Goal: Find specific page/section: Find specific page/section

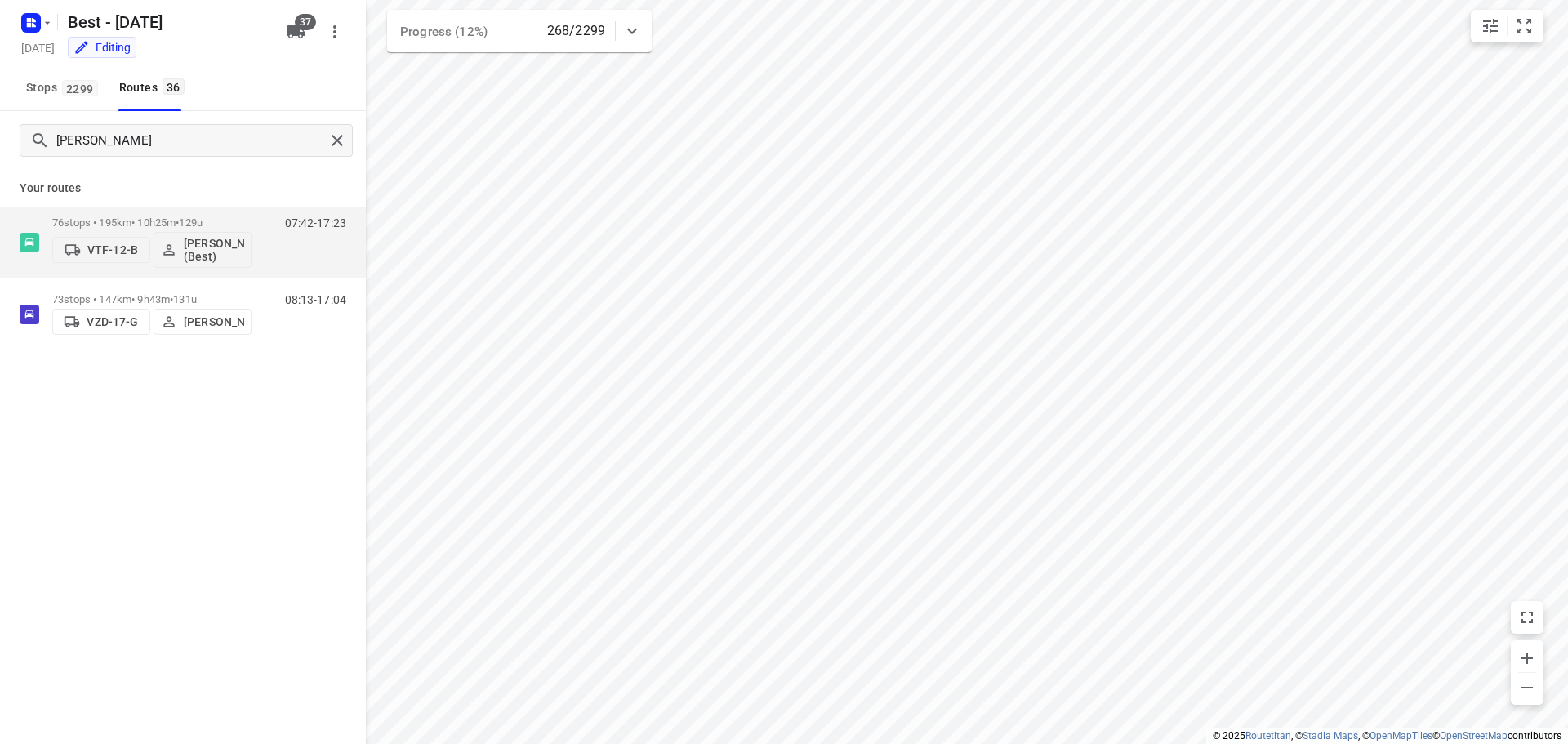
click at [324, 131] on div "lisa" at bounding box center [186, 141] width 333 height 33
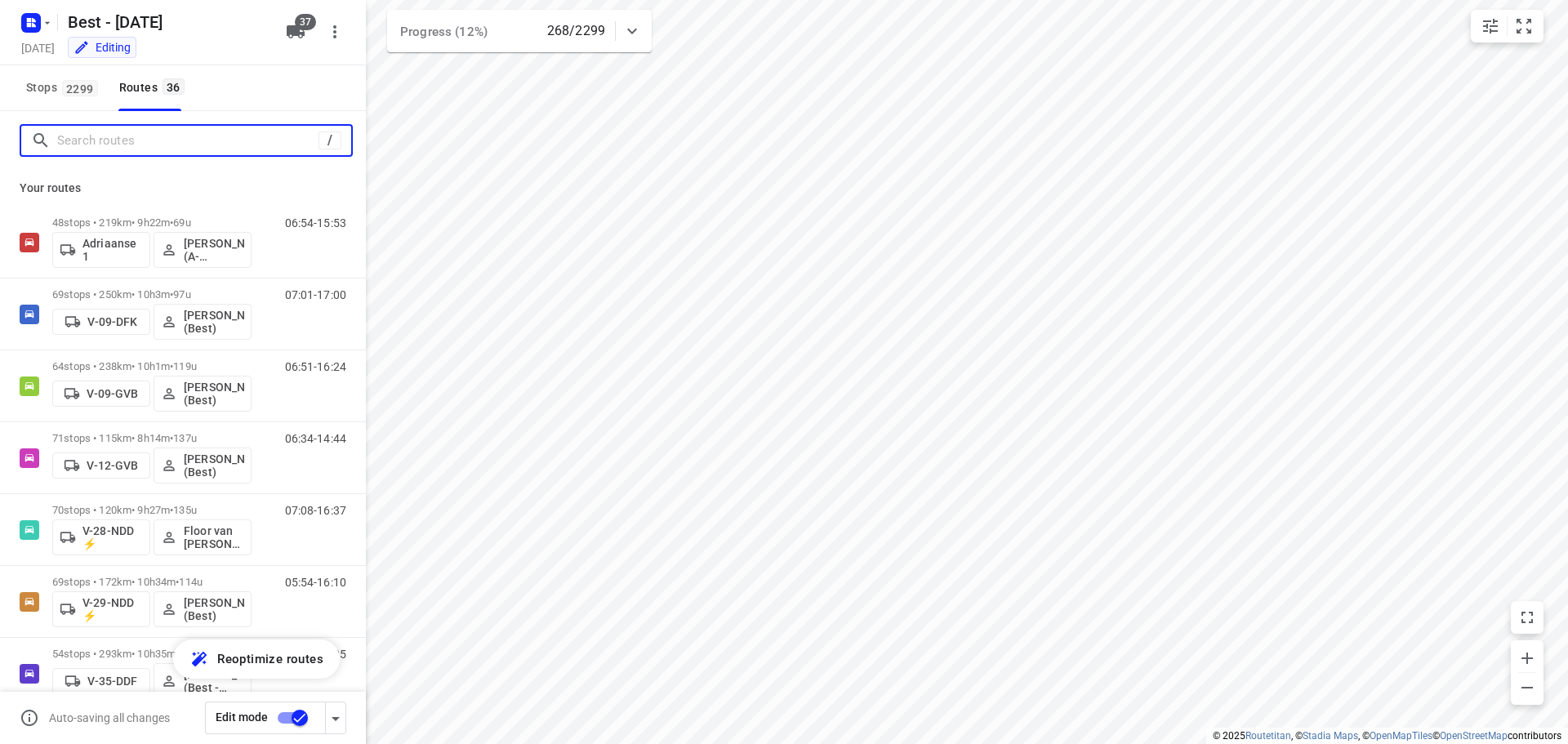
click at [308, 153] on input "Search routes" at bounding box center [188, 141] width 262 height 26
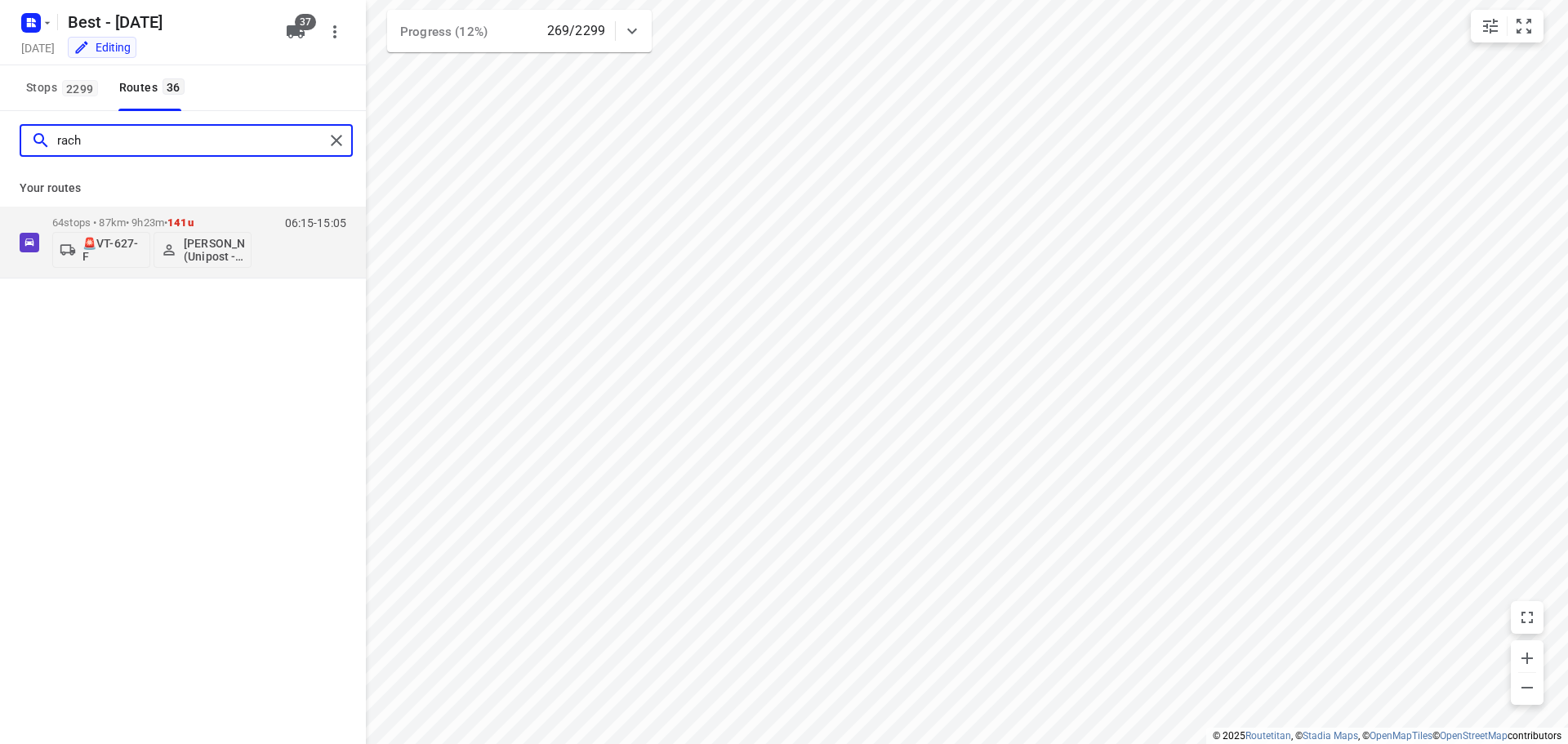
type input "rach"
click at [186, 206] on div "Your routes 64 stops • 87km • 9h23m • 141u 🚨VT-627-F Rachel Kluijtmans (Unipost…" at bounding box center [183, 224] width 366 height 109
click at [177, 229] on div "🚨VT-627-F Rachel Kluijtmans (Unipost - Best- ZZP)" at bounding box center [152, 248] width 199 height 39
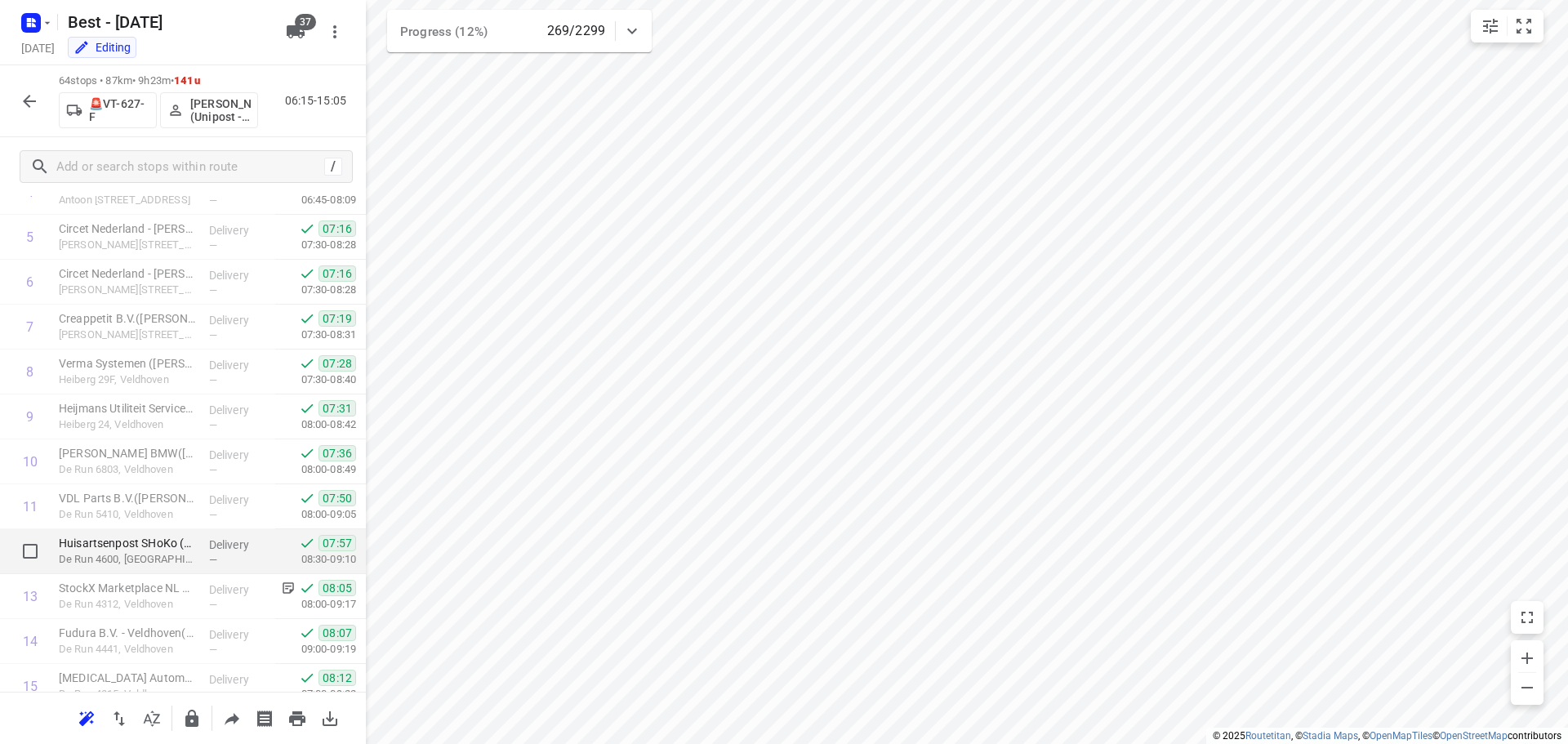
scroll to position [491, 0]
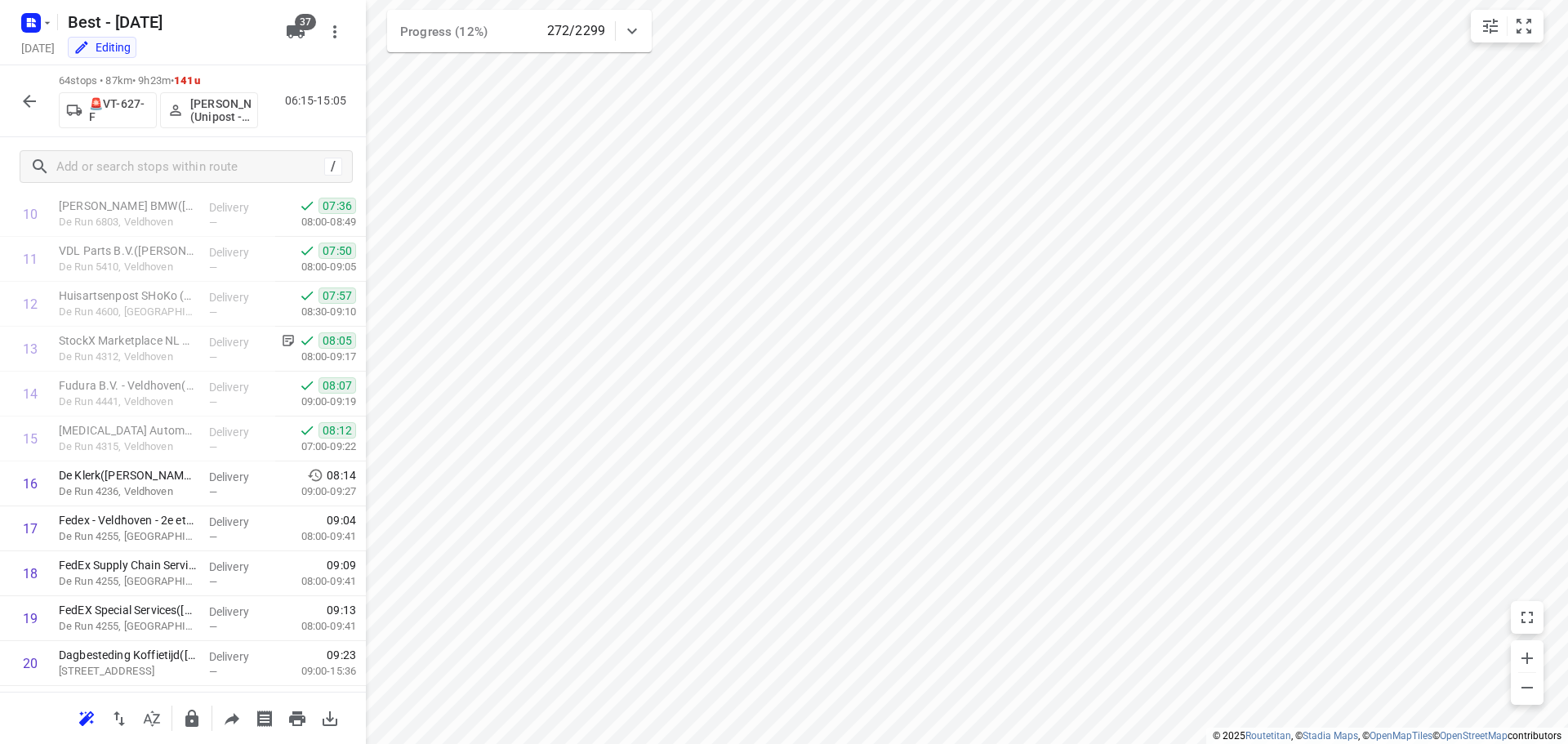
click at [40, 124] on div "64 stops • 87km • 9h23m • 141u 🚨VT-627-F Rachel Kluijtmans (Unipost - Best- ZZP…" at bounding box center [183, 101] width 366 height 72
click at [41, 113] on div at bounding box center [29, 102] width 33 height 33
click at [40, 104] on button "button" at bounding box center [29, 102] width 33 height 33
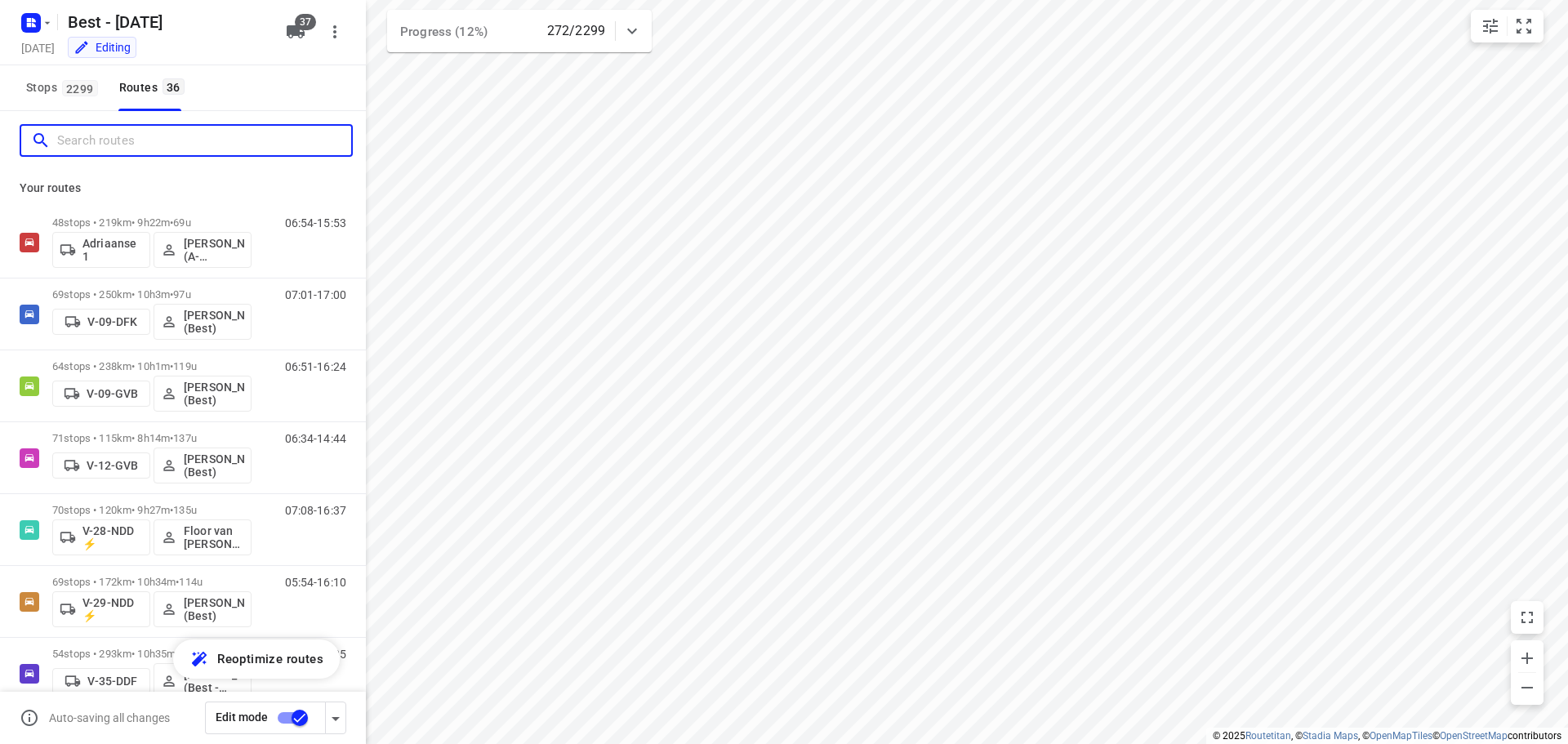
click at [116, 134] on input "Search routes" at bounding box center [203, 141] width 294 height 26
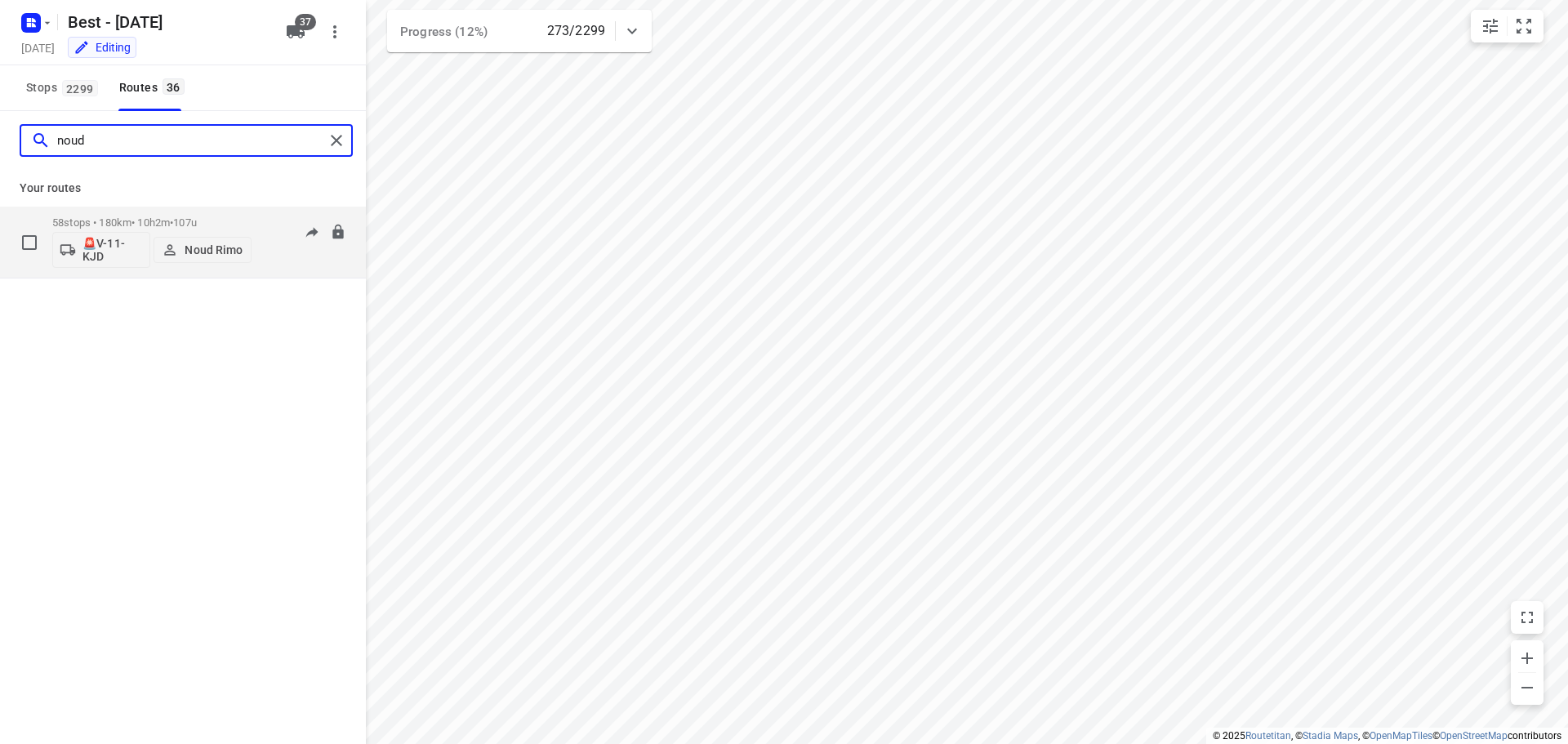
type input "noud"
click at [197, 228] on span "107u" at bounding box center [185, 222] width 24 height 12
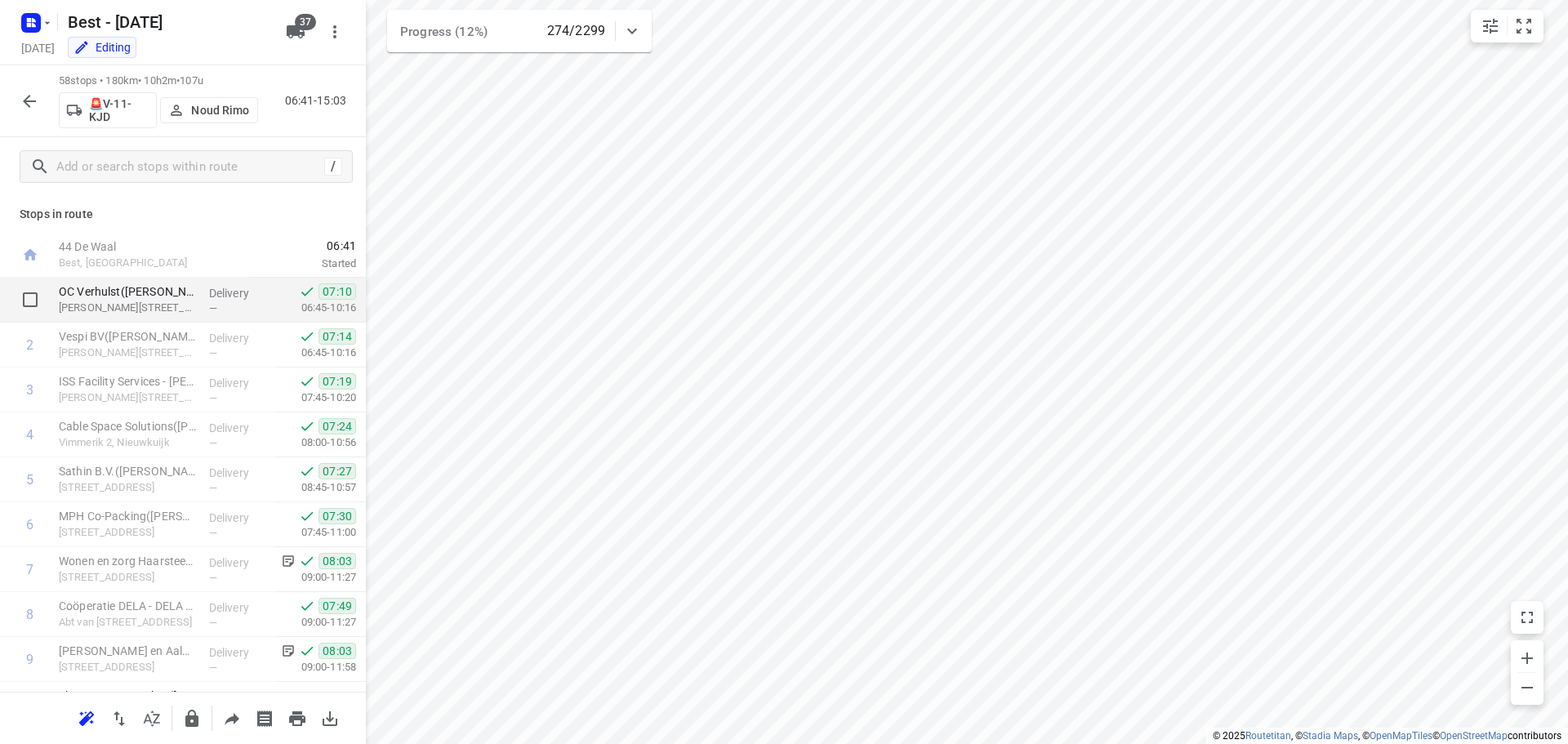
scroll to position [164, 0]
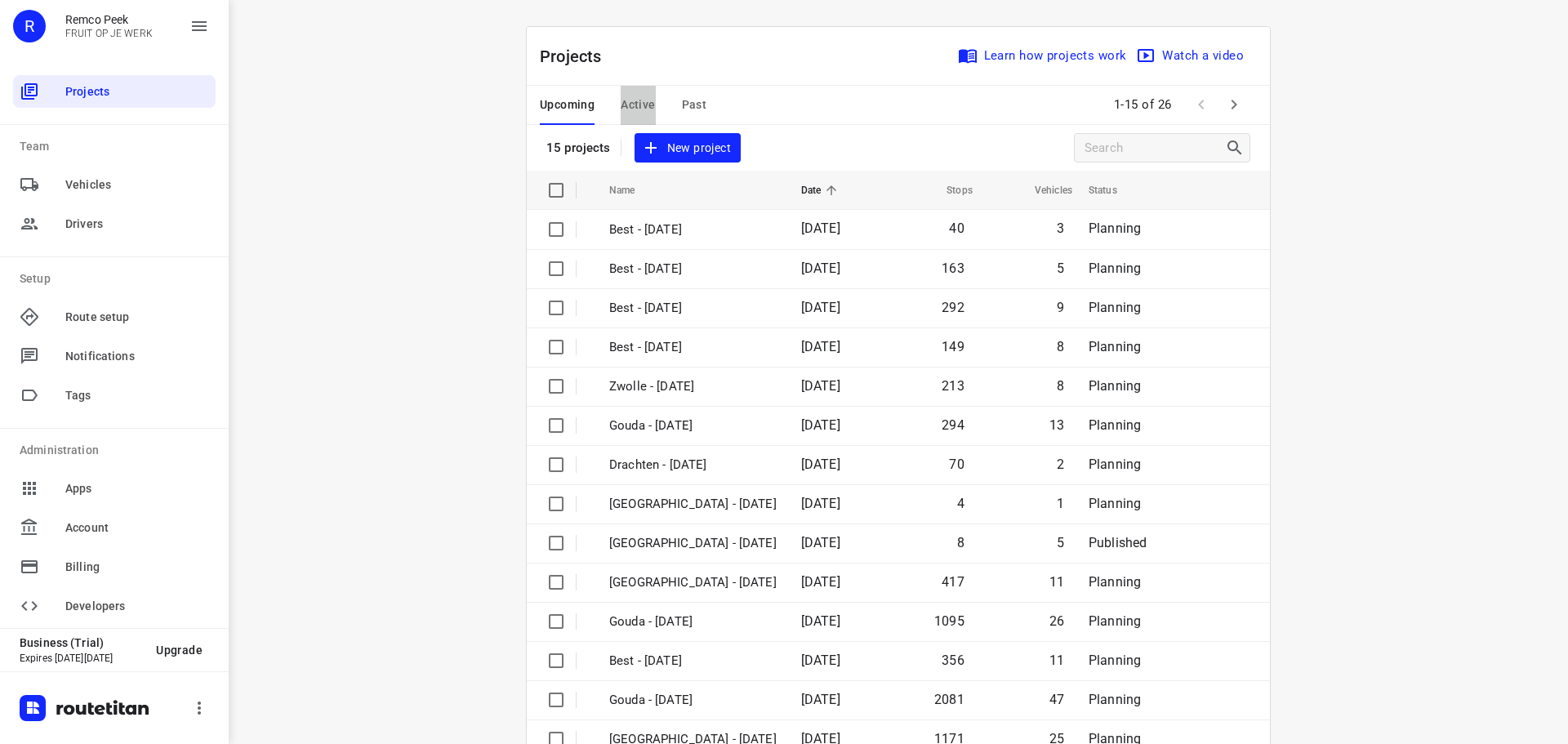
click at [624, 101] on span "Active" at bounding box center [637, 105] width 34 height 20
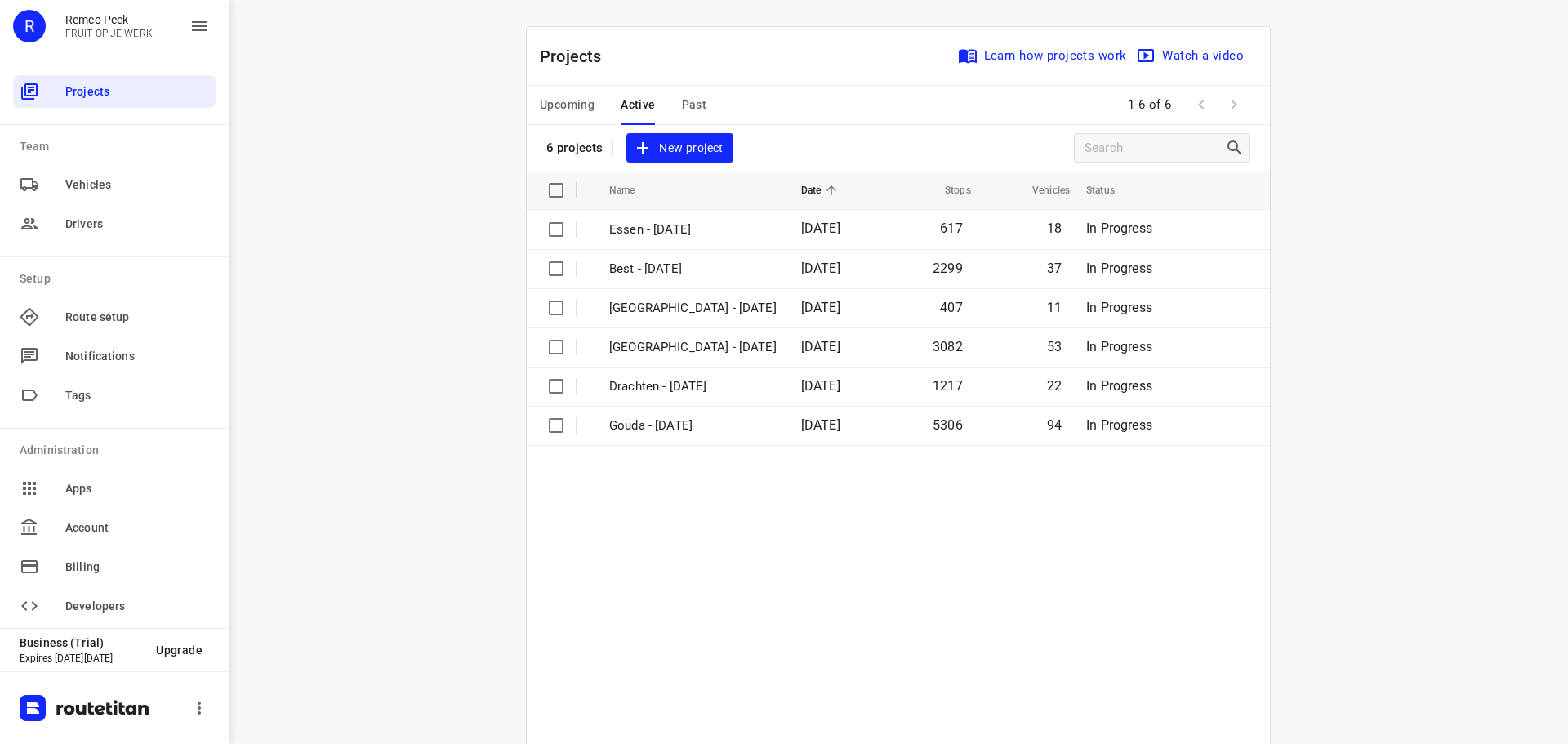
click at [672, 95] on div "Upcoming Active Past" at bounding box center [636, 105] width 193 height 39
click at [682, 108] on span "Past" at bounding box center [694, 105] width 26 height 20
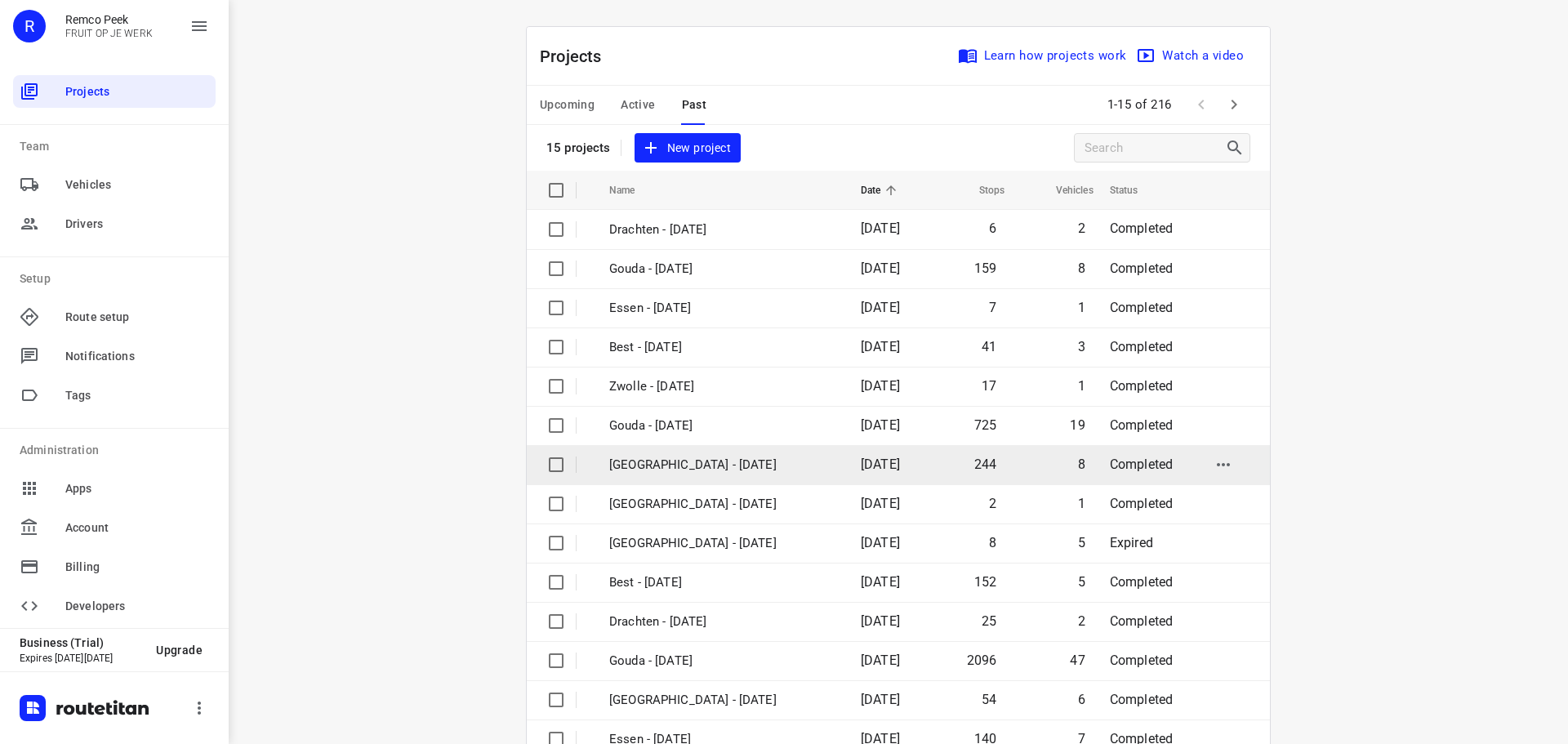
scroll to position [81, 0]
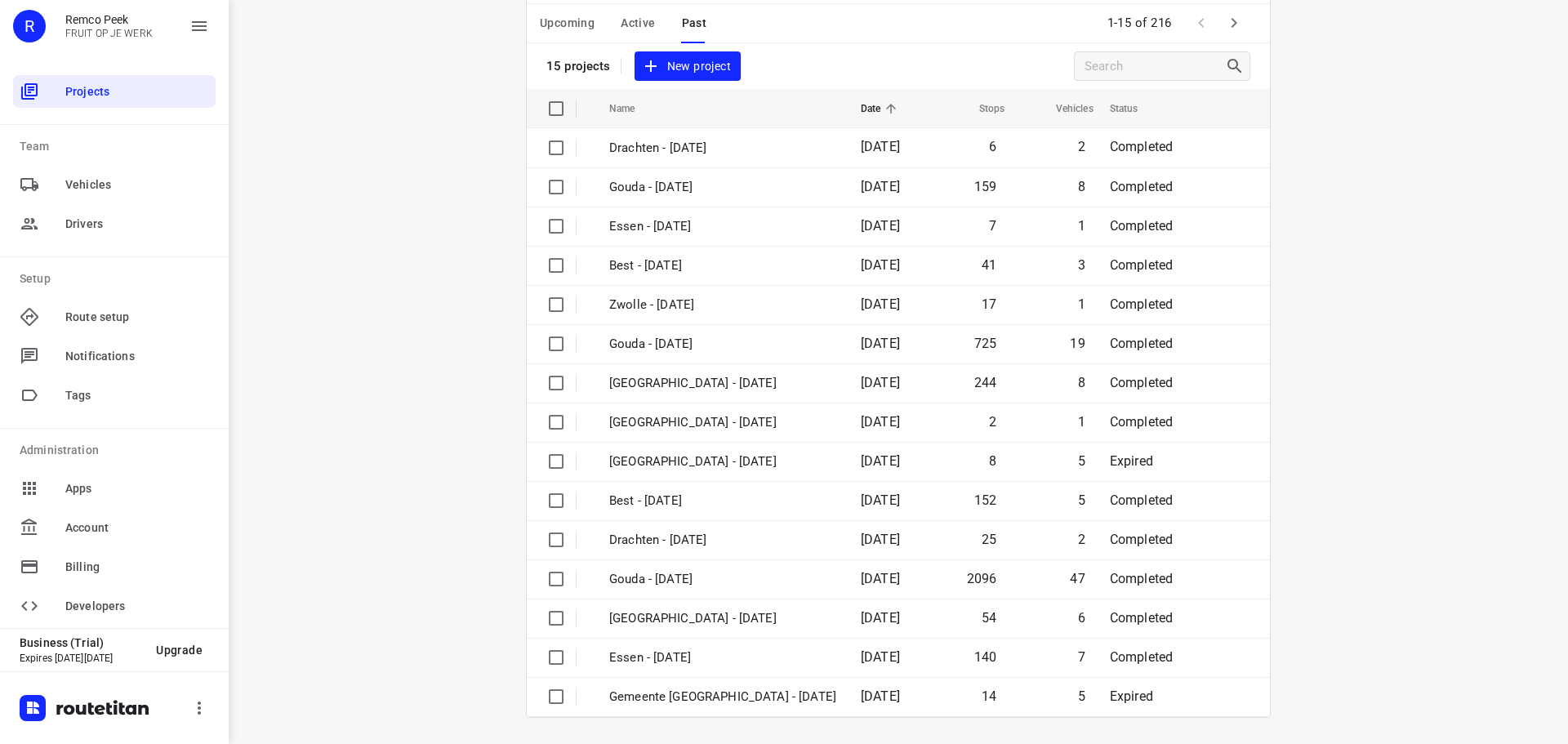
click at [1233, 22] on icon "button" at bounding box center [1233, 22] width 19 height 19
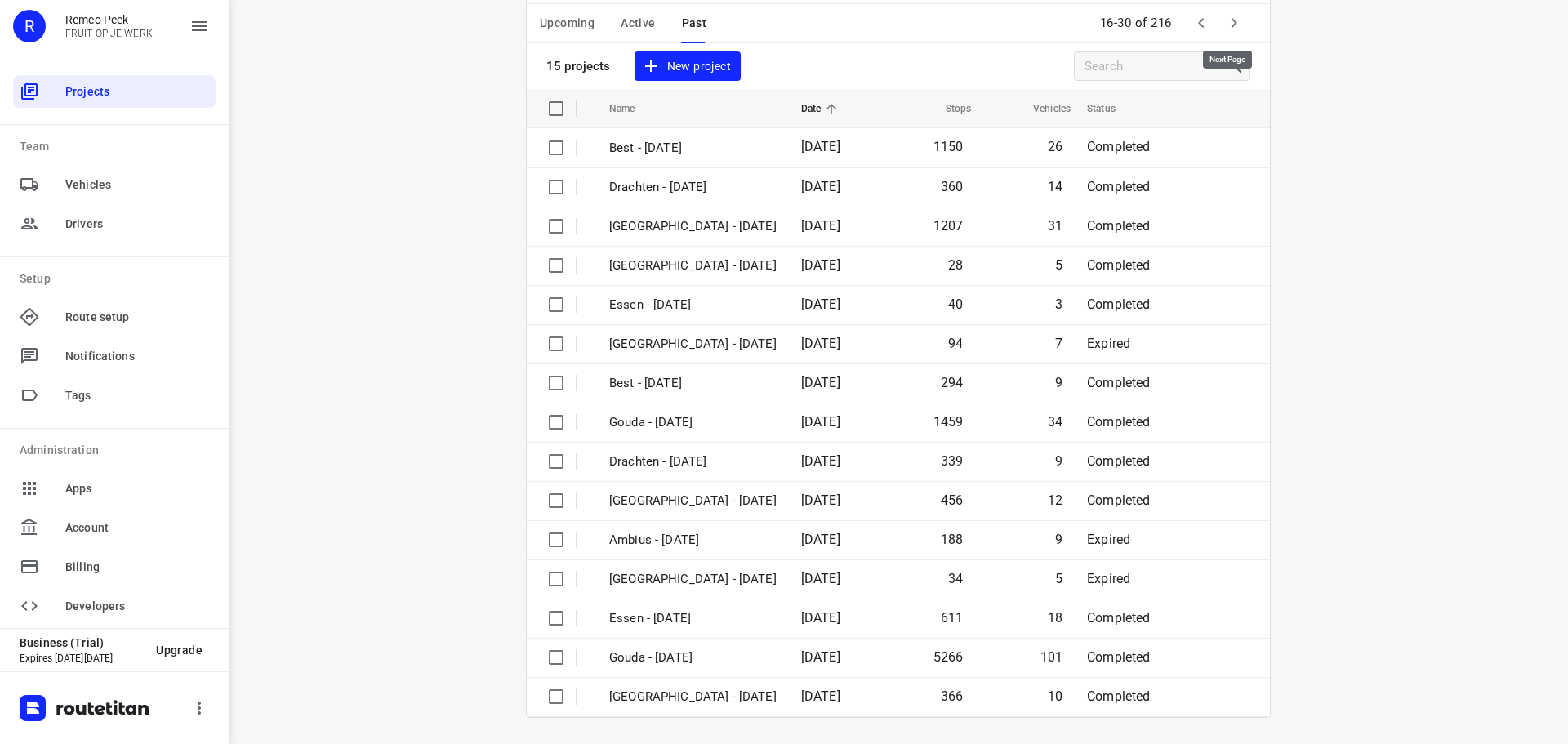
click at [1232, 32] on icon "button" at bounding box center [1233, 22] width 19 height 19
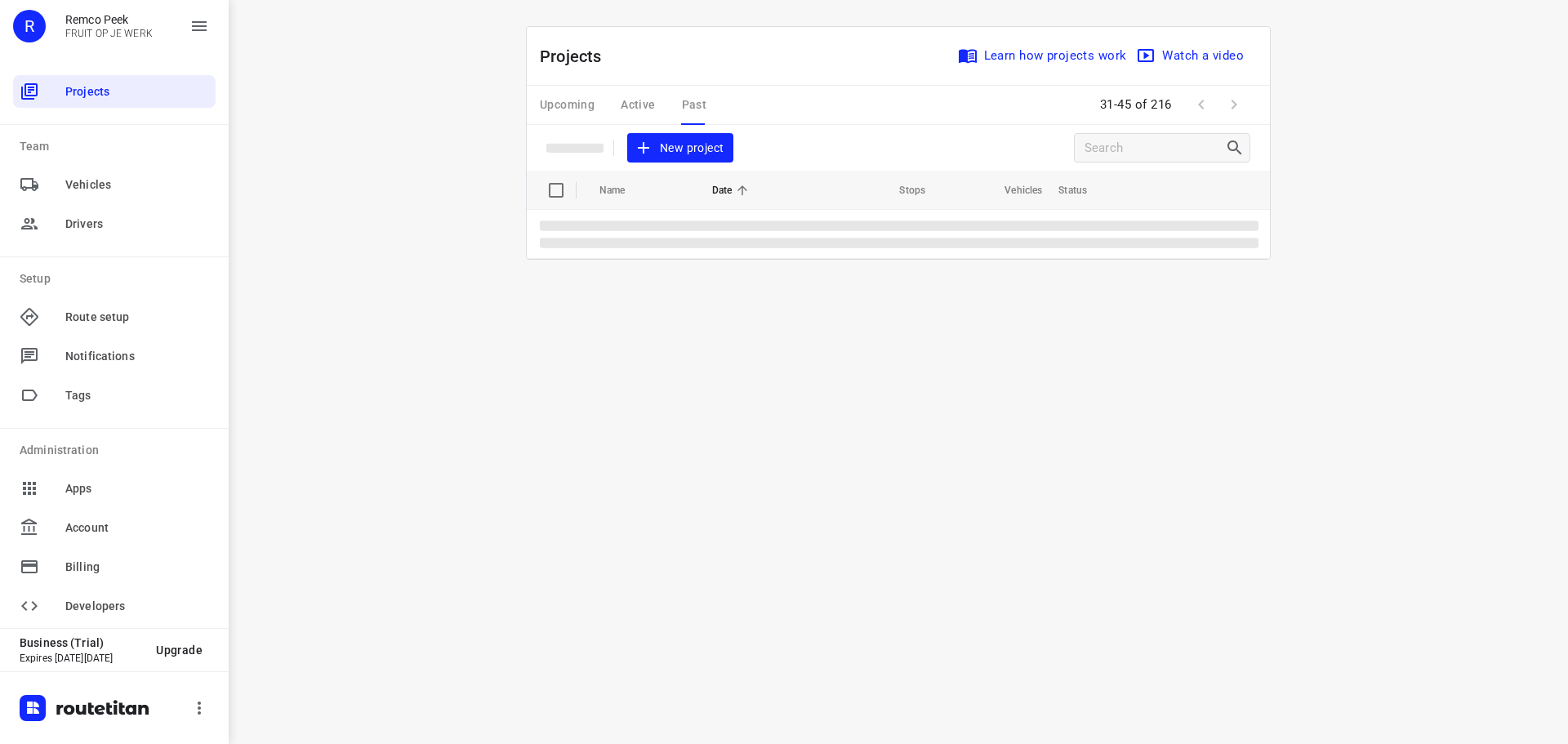
scroll to position [0, 0]
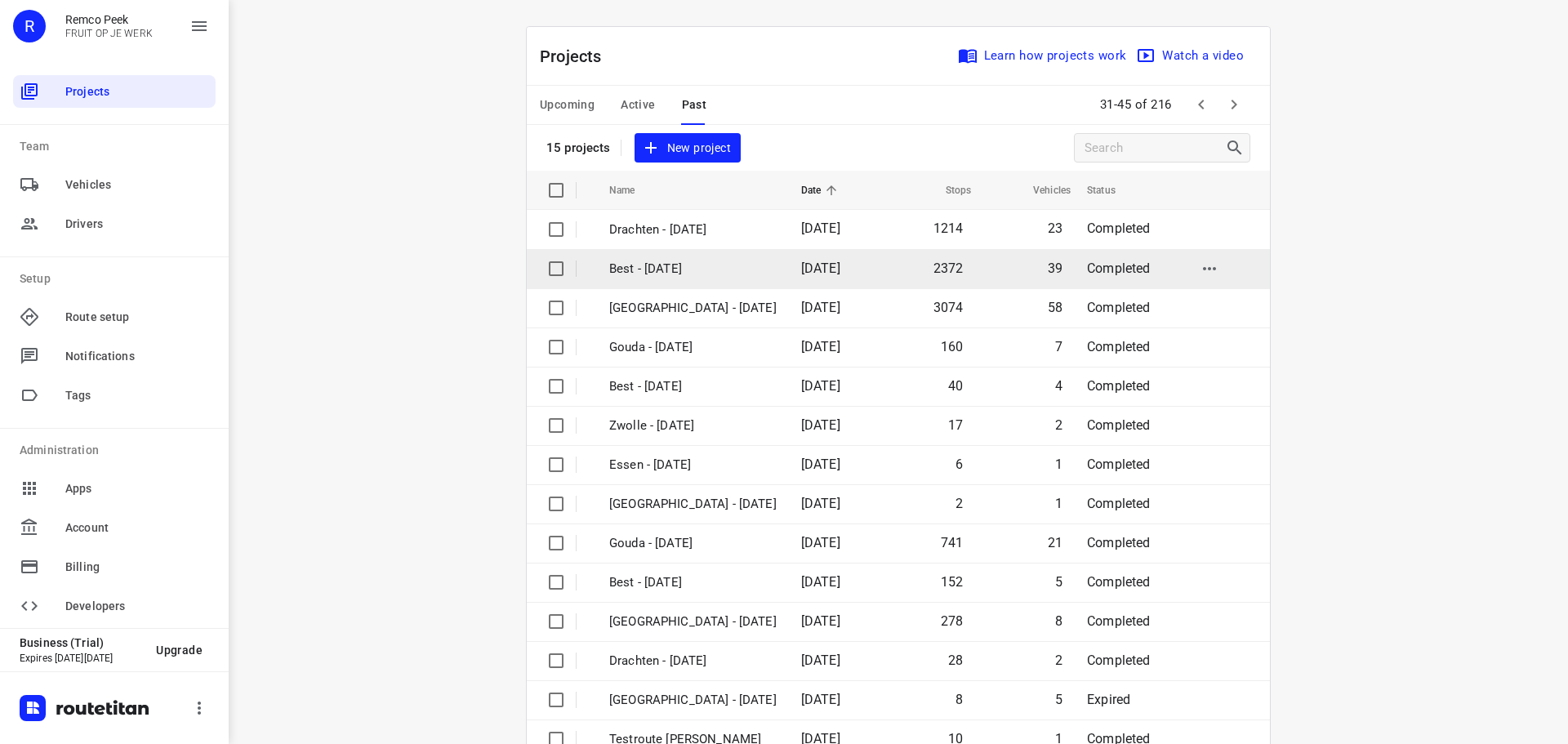
click at [787, 281] on td "Best - [DATE]" at bounding box center [690, 268] width 195 height 39
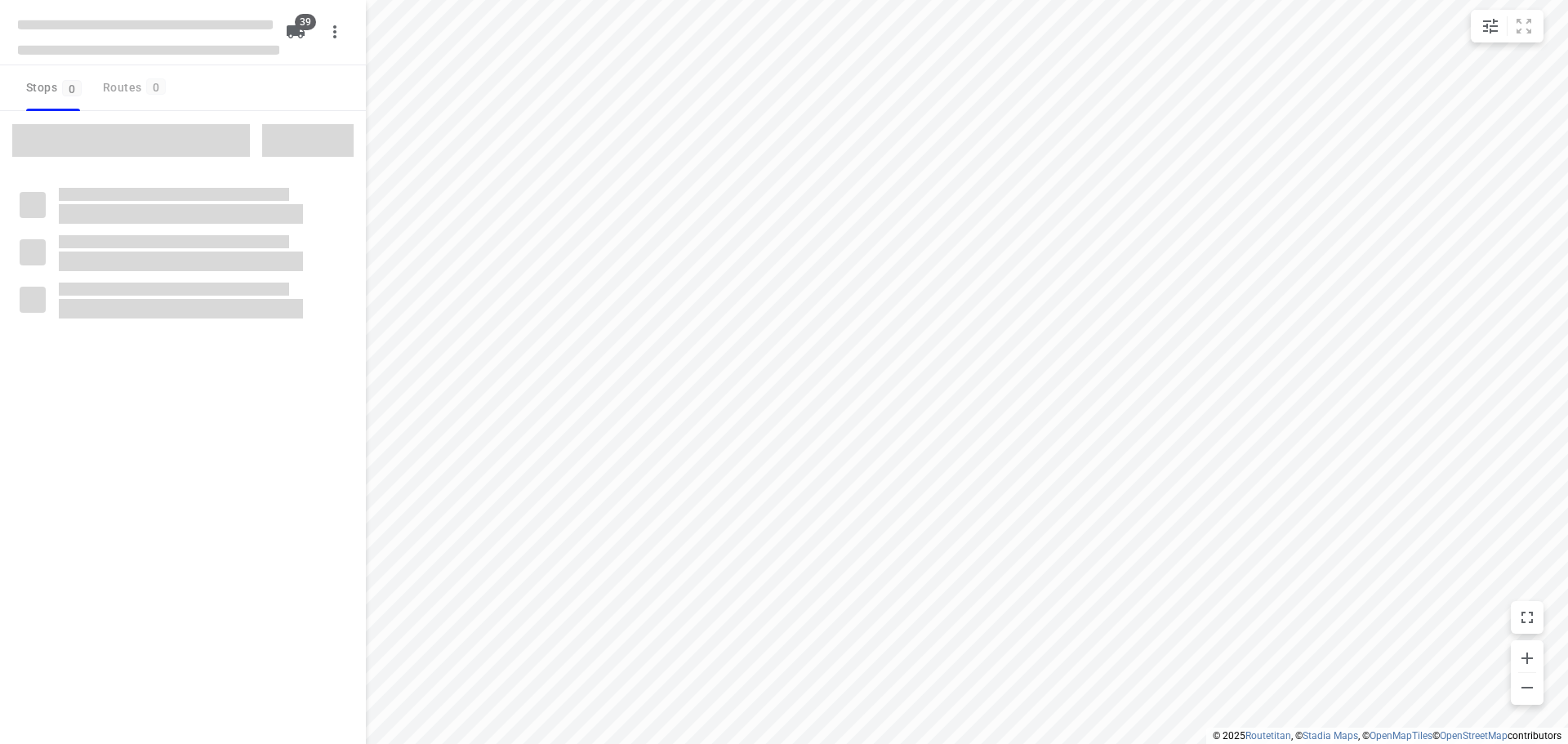
checkbox input "true"
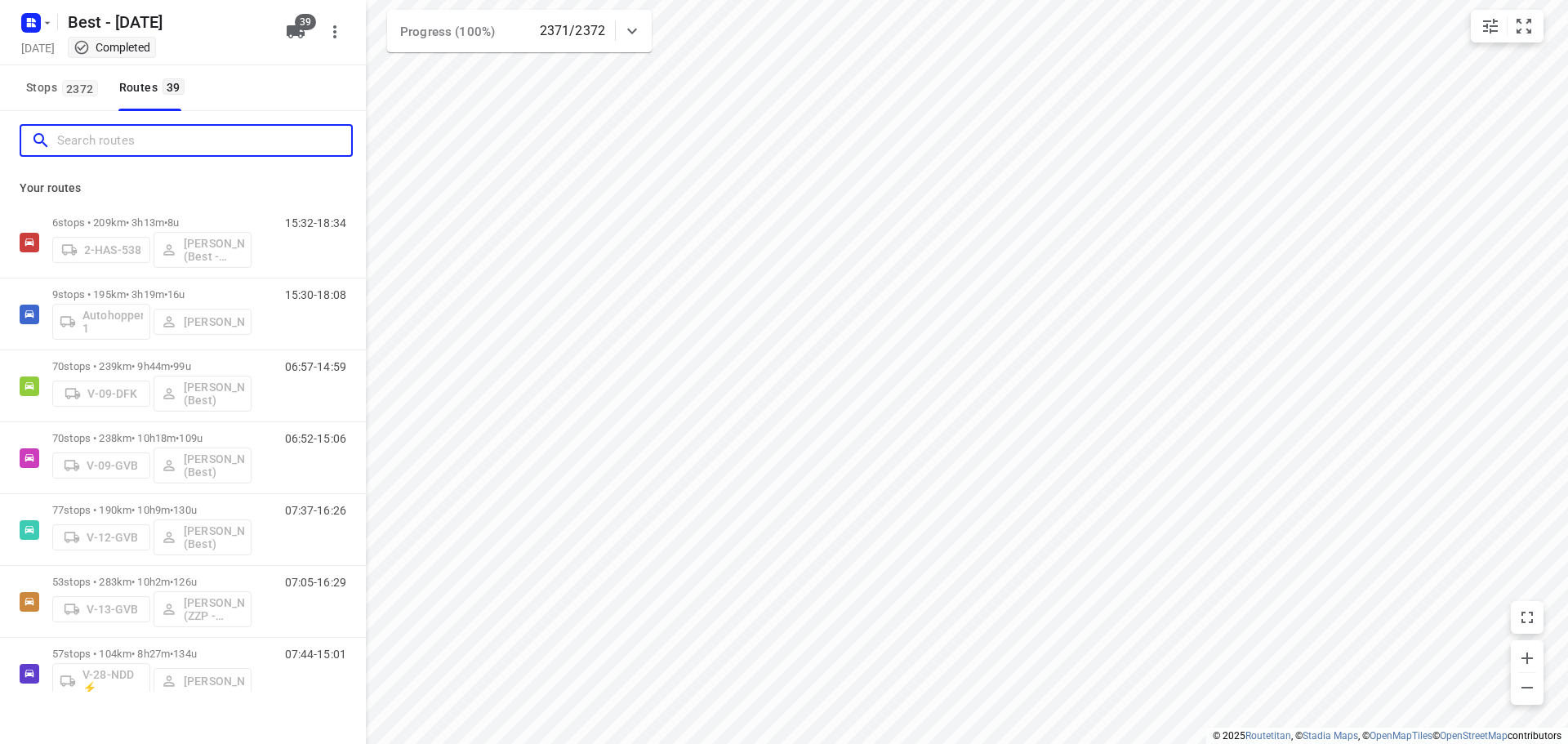
click at [167, 139] on input "Search routes" at bounding box center [203, 141] width 294 height 26
type input "y"
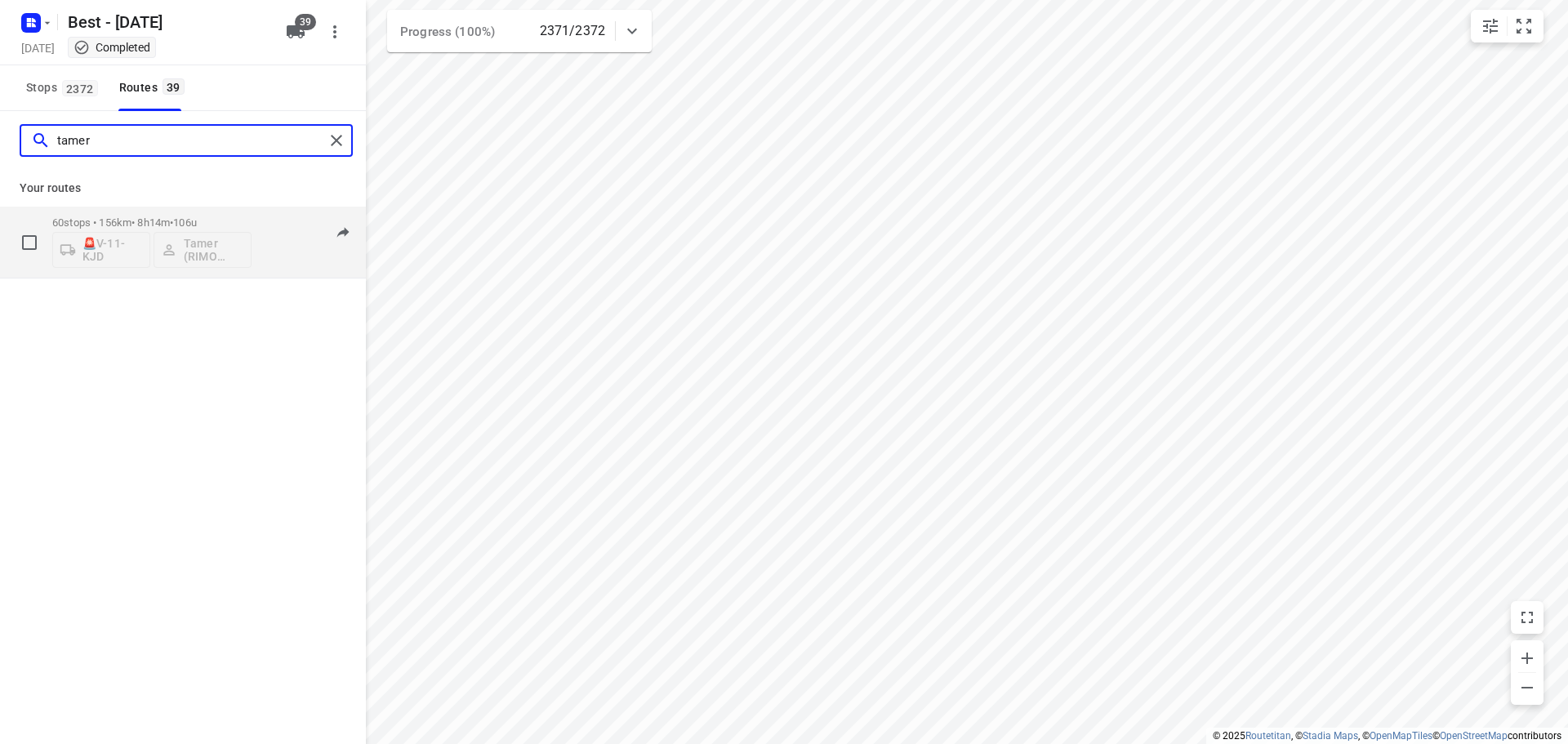
type input "tamer"
click at [163, 222] on p "60 stops • 156km • 8h14m • 106u" at bounding box center [152, 222] width 199 height 12
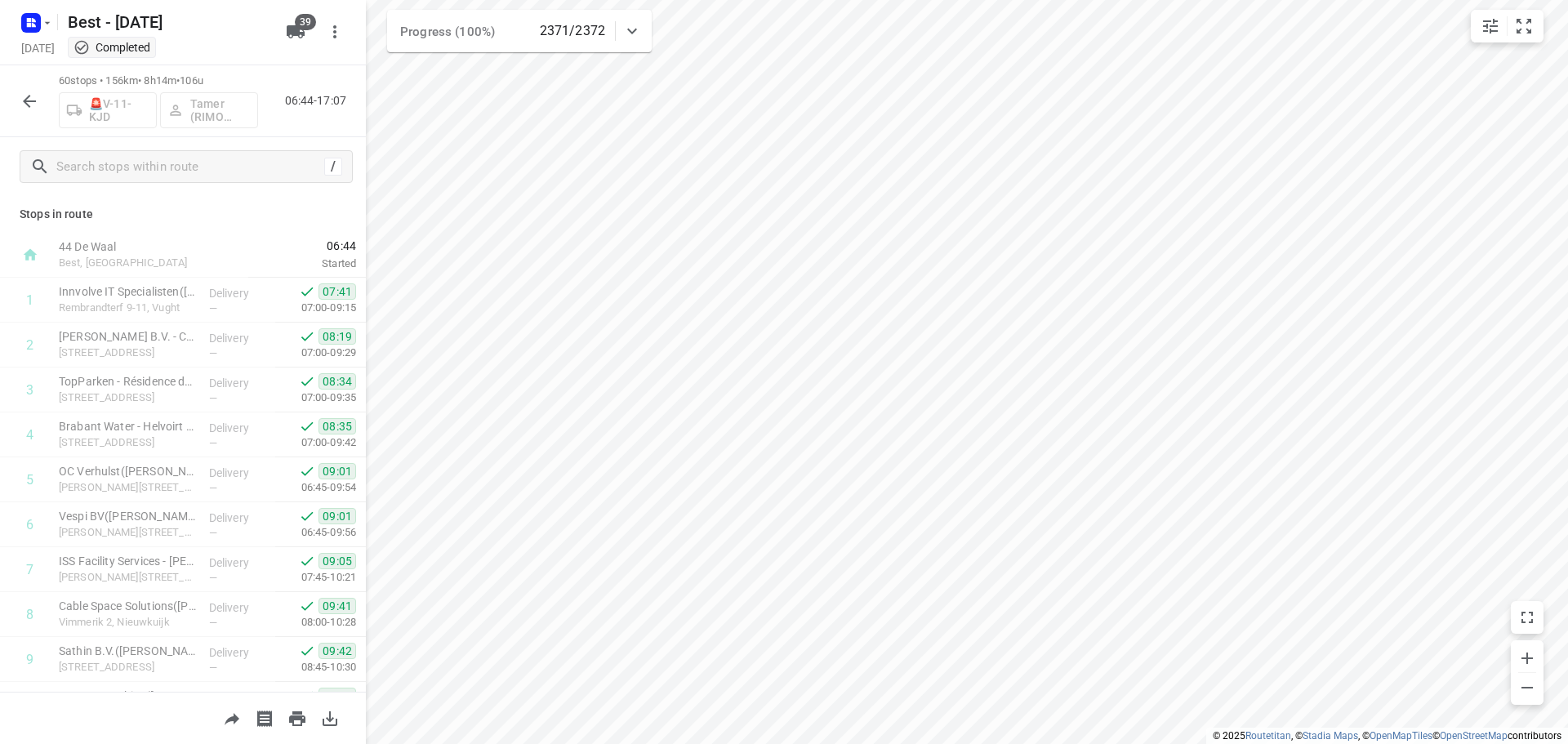
click at [184, 147] on div "/" at bounding box center [183, 167] width 366 height 59
click at [182, 158] on input "text" at bounding box center [188, 167] width 262 height 26
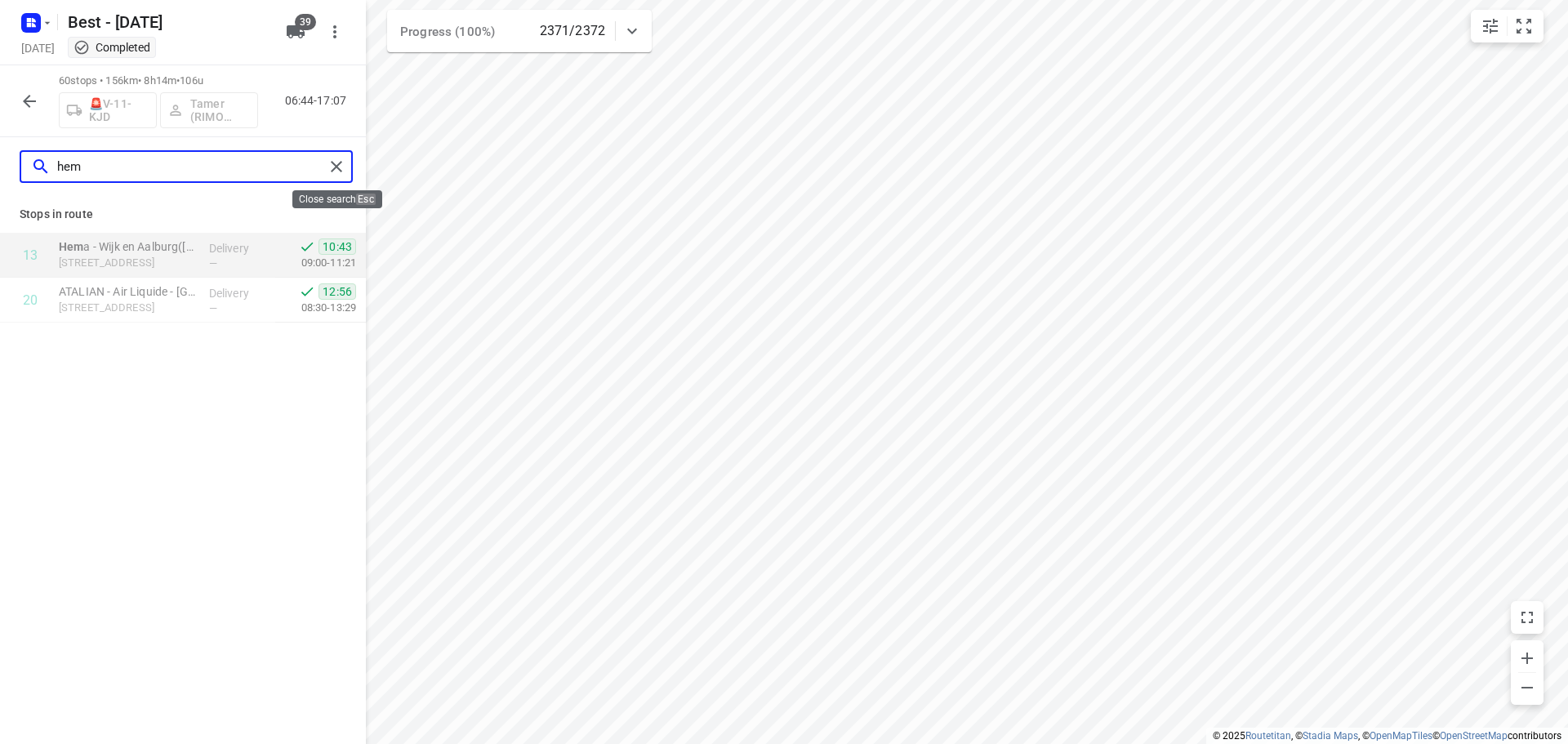
type input "hem"
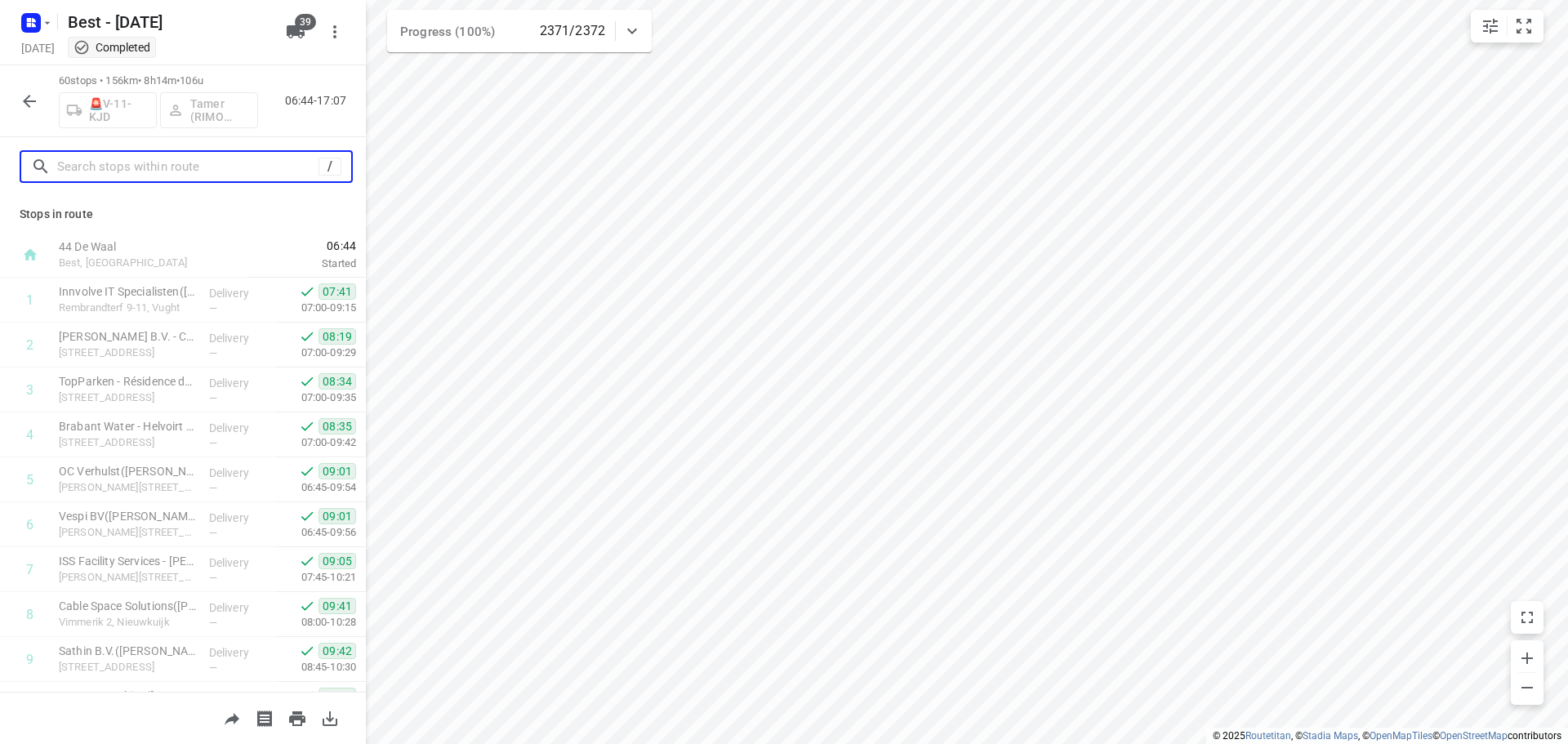
click at [306, 171] on input "text" at bounding box center [188, 167] width 262 height 26
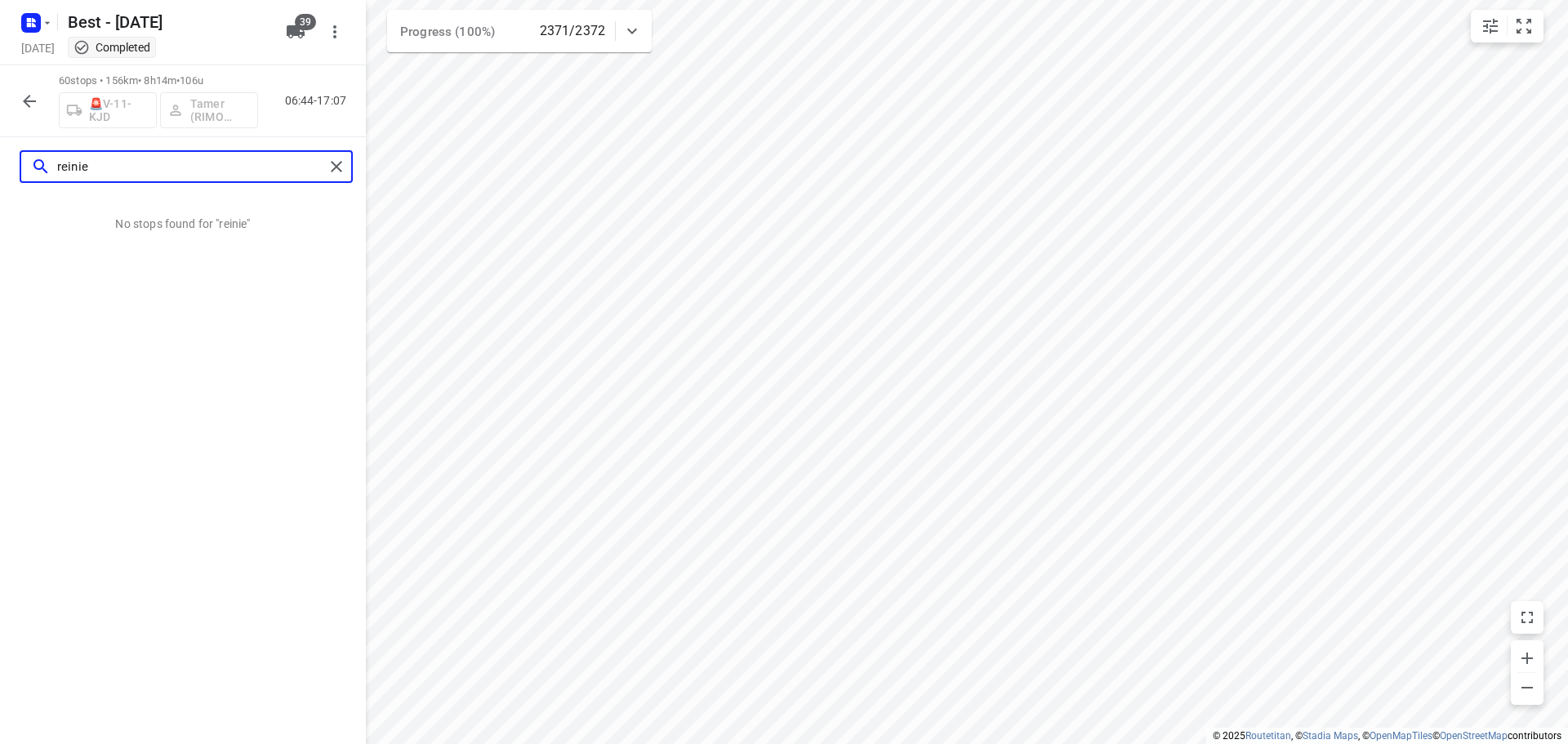
type input "reinie"
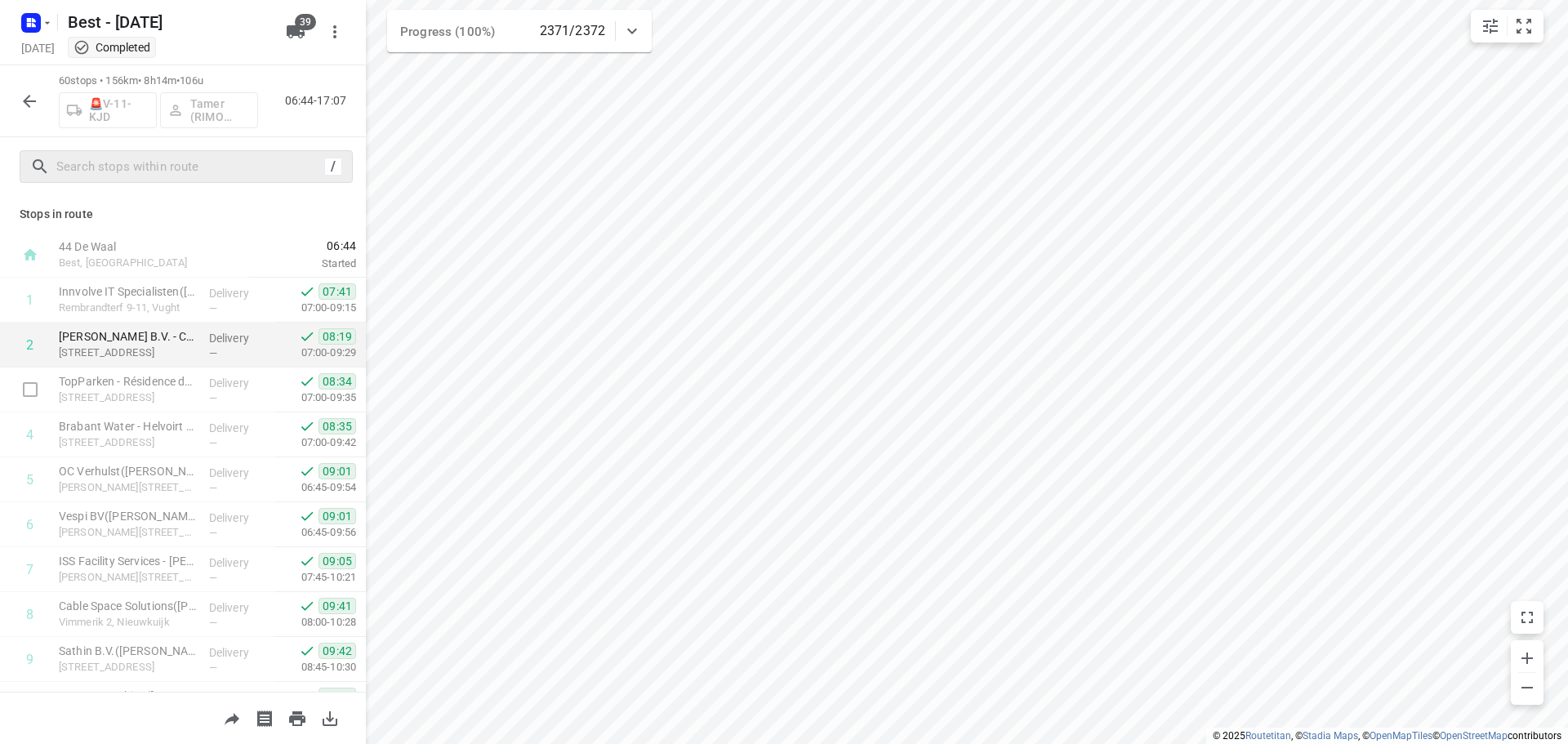
scroll to position [245, 0]
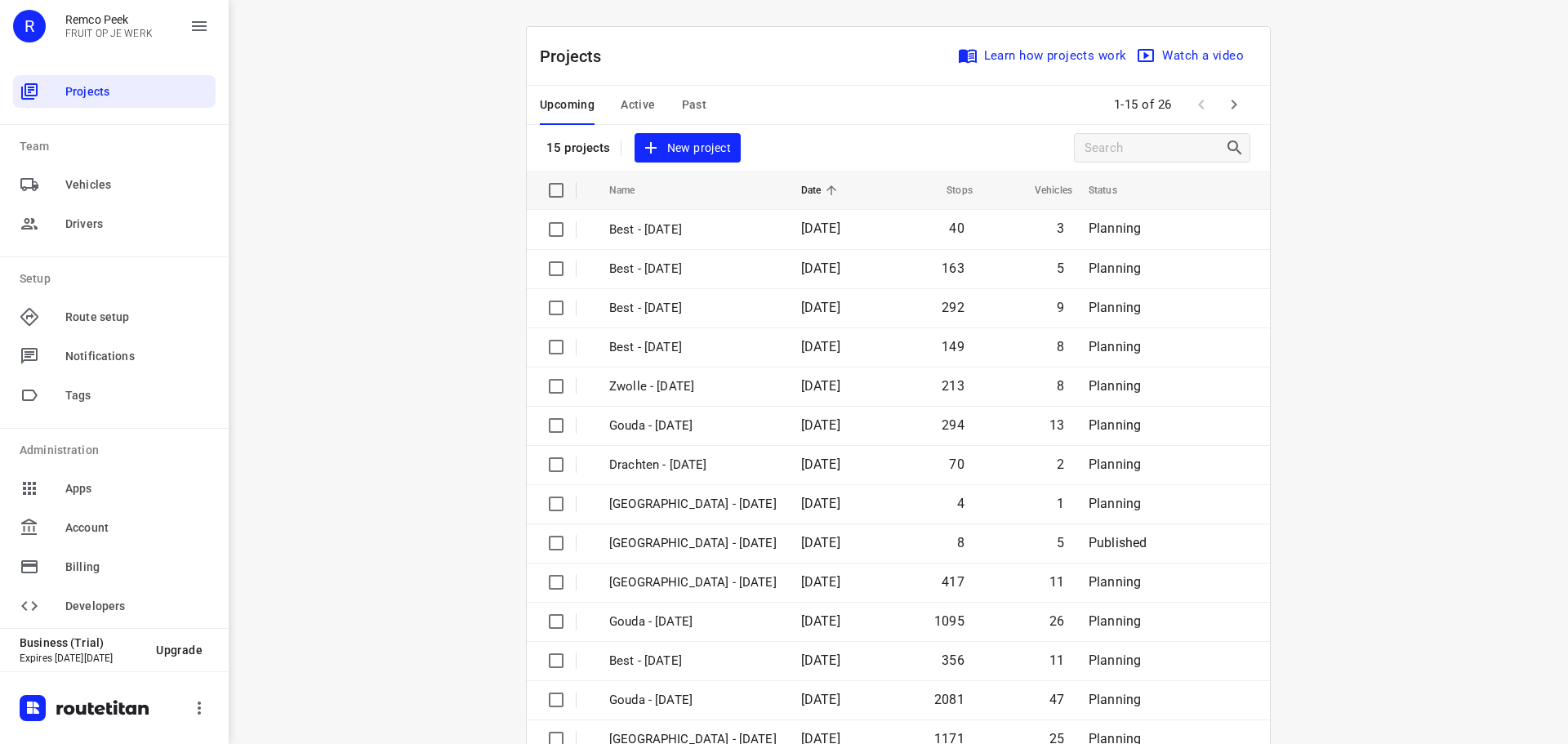
click at [629, 122] on button "Active" at bounding box center [637, 105] width 34 height 39
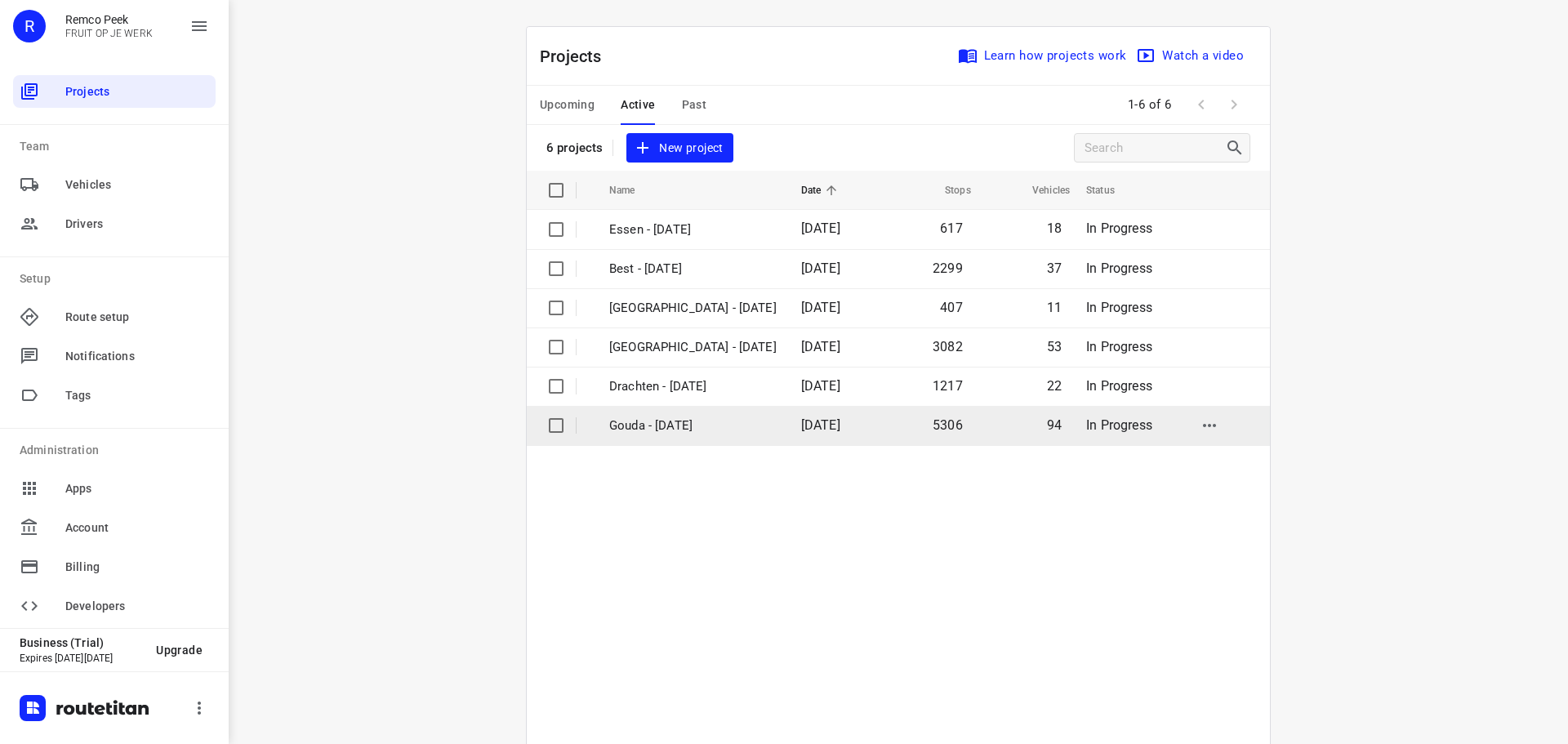
click at [670, 418] on p "Gouda - [DATE]" at bounding box center [693, 426] width 167 height 19
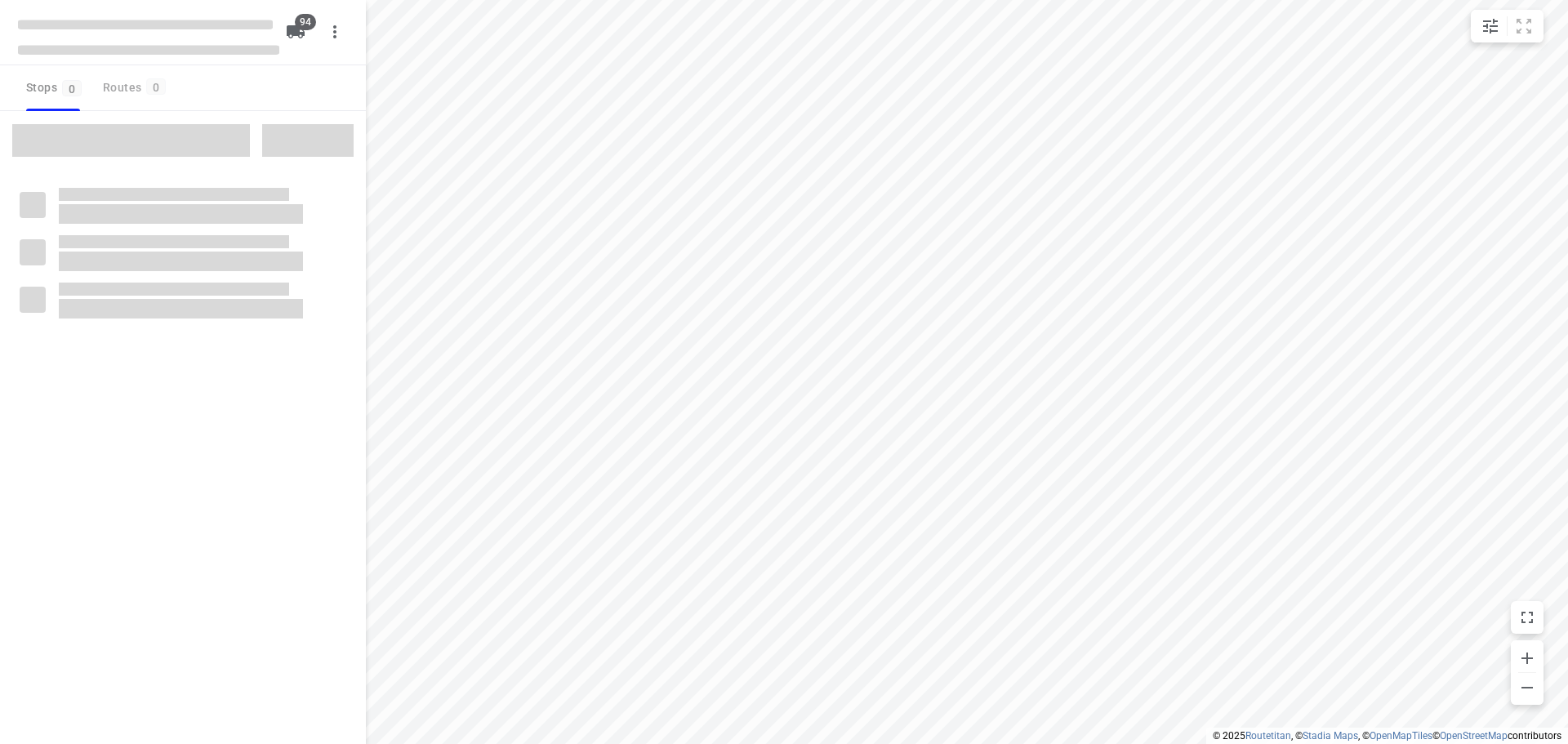
checkbox input "true"
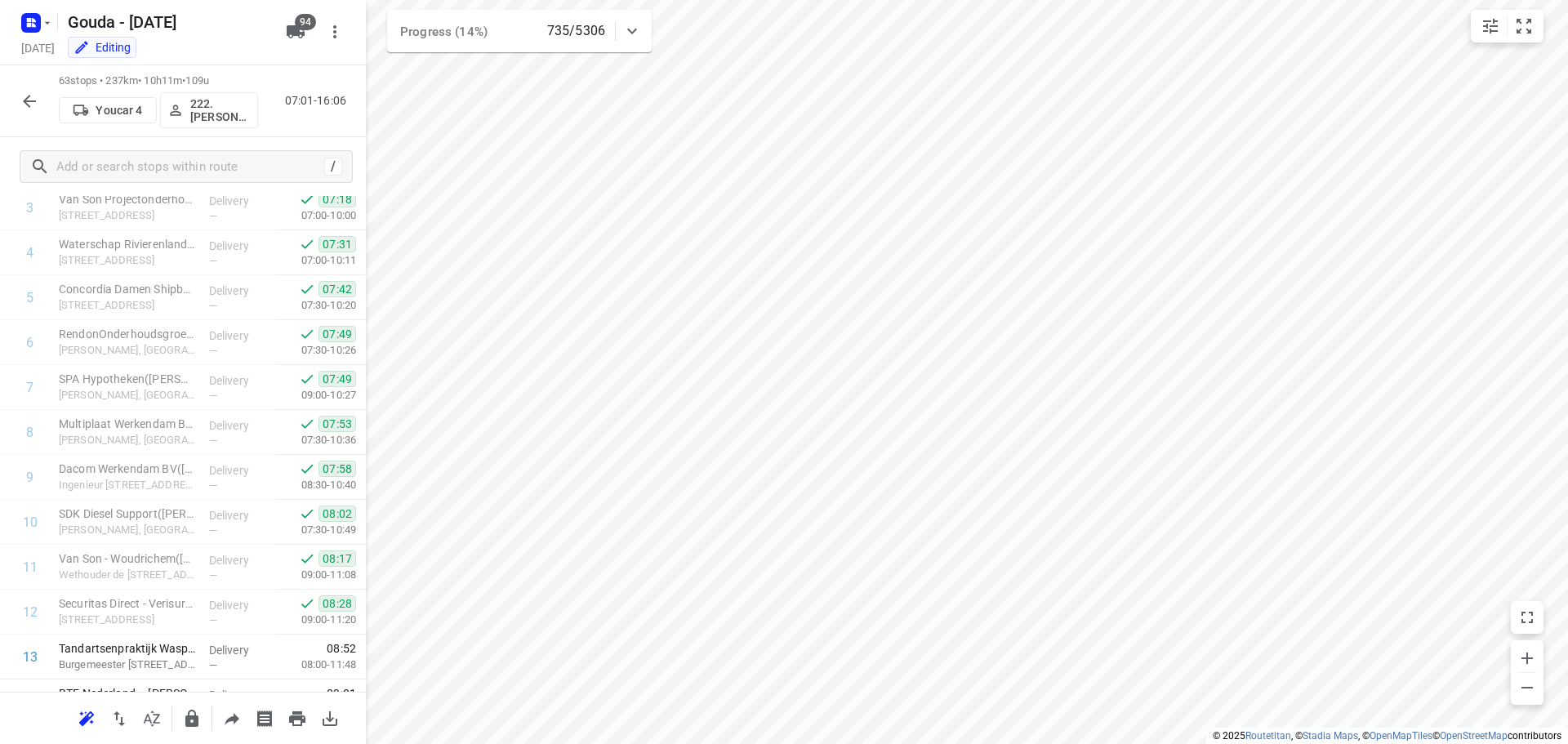
scroll to position [245, 0]
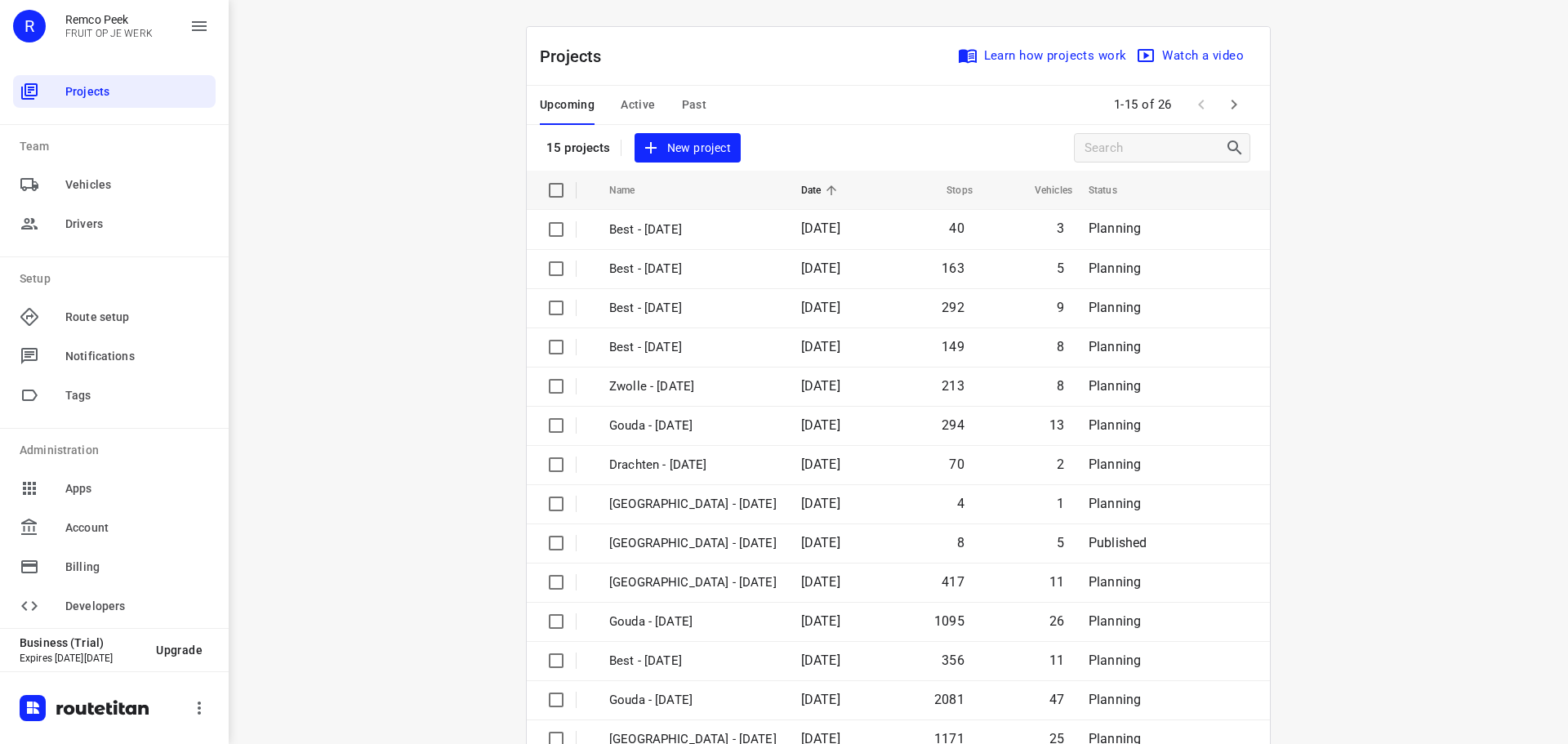
drag, startPoint x: 601, startPoint y: 91, endPoint x: 607, endPoint y: 98, distance: 9.2
click at [601, 92] on div "Upcoming Active Past" at bounding box center [636, 105] width 193 height 39
click at [611, 101] on div "Upcoming Active Past" at bounding box center [636, 105] width 193 height 39
click at [626, 100] on span "Active" at bounding box center [637, 105] width 34 height 20
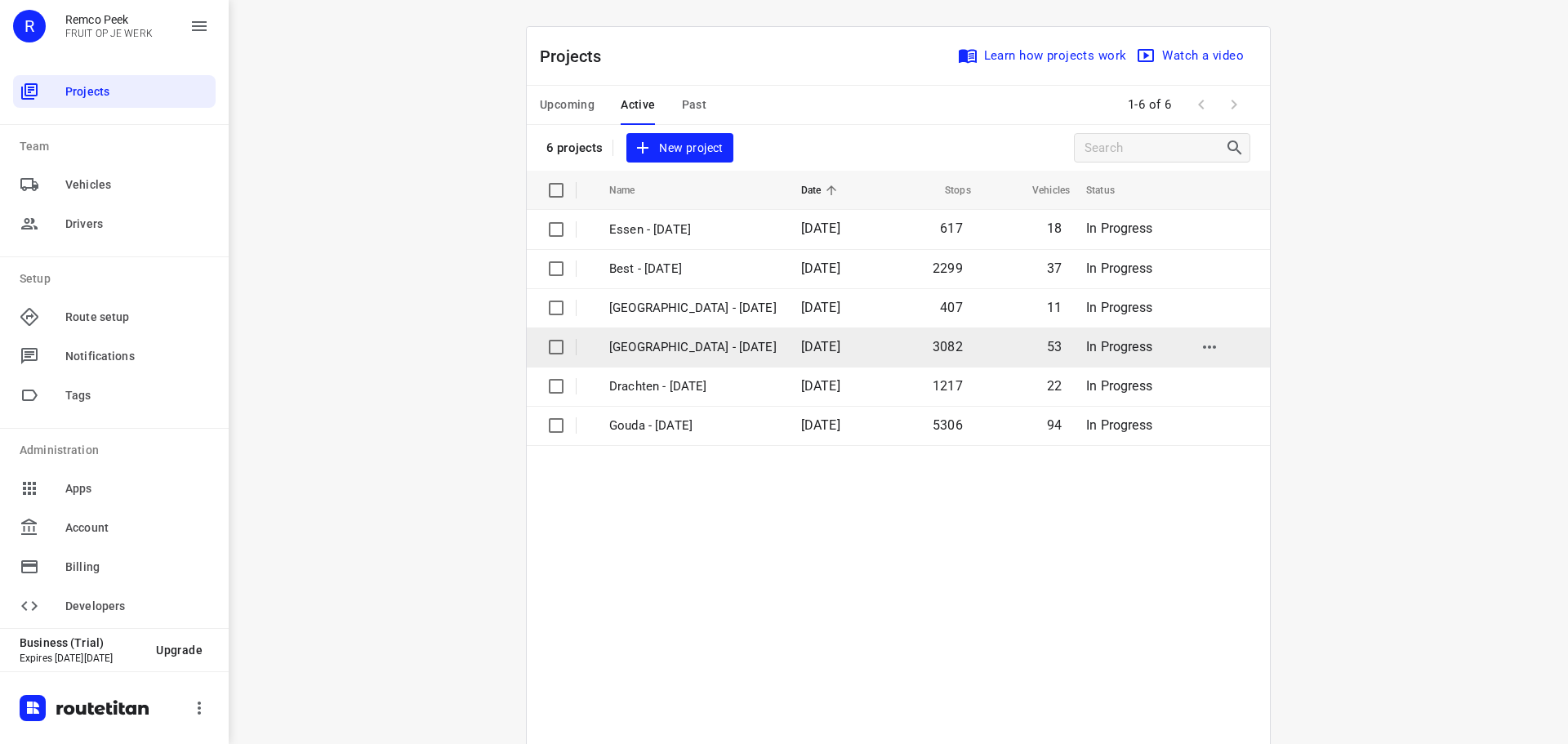
click at [646, 361] on td "[GEOGRAPHIC_DATA] - [DATE]" at bounding box center [690, 347] width 195 height 39
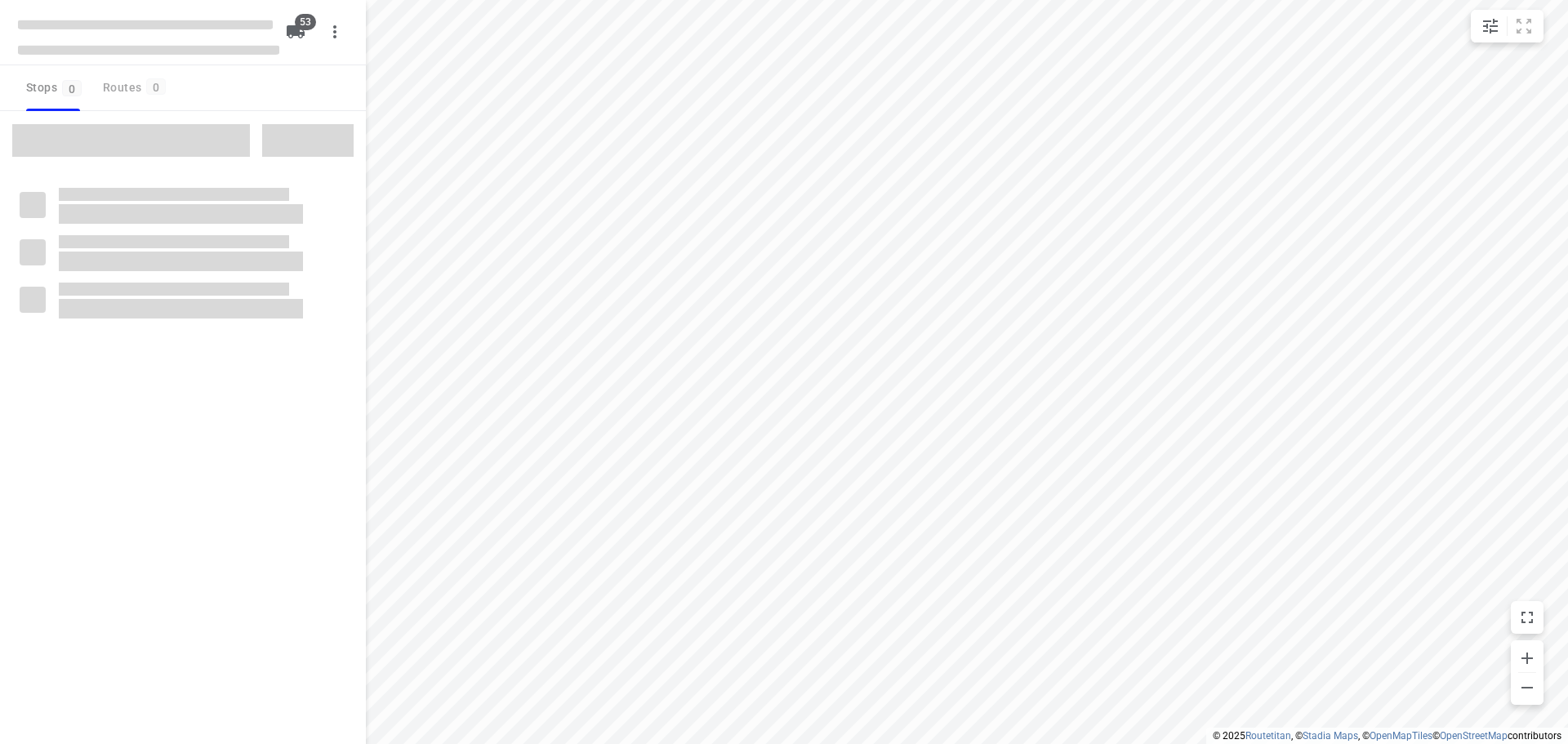
checkbox input "true"
